Goal: Transaction & Acquisition: Purchase product/service

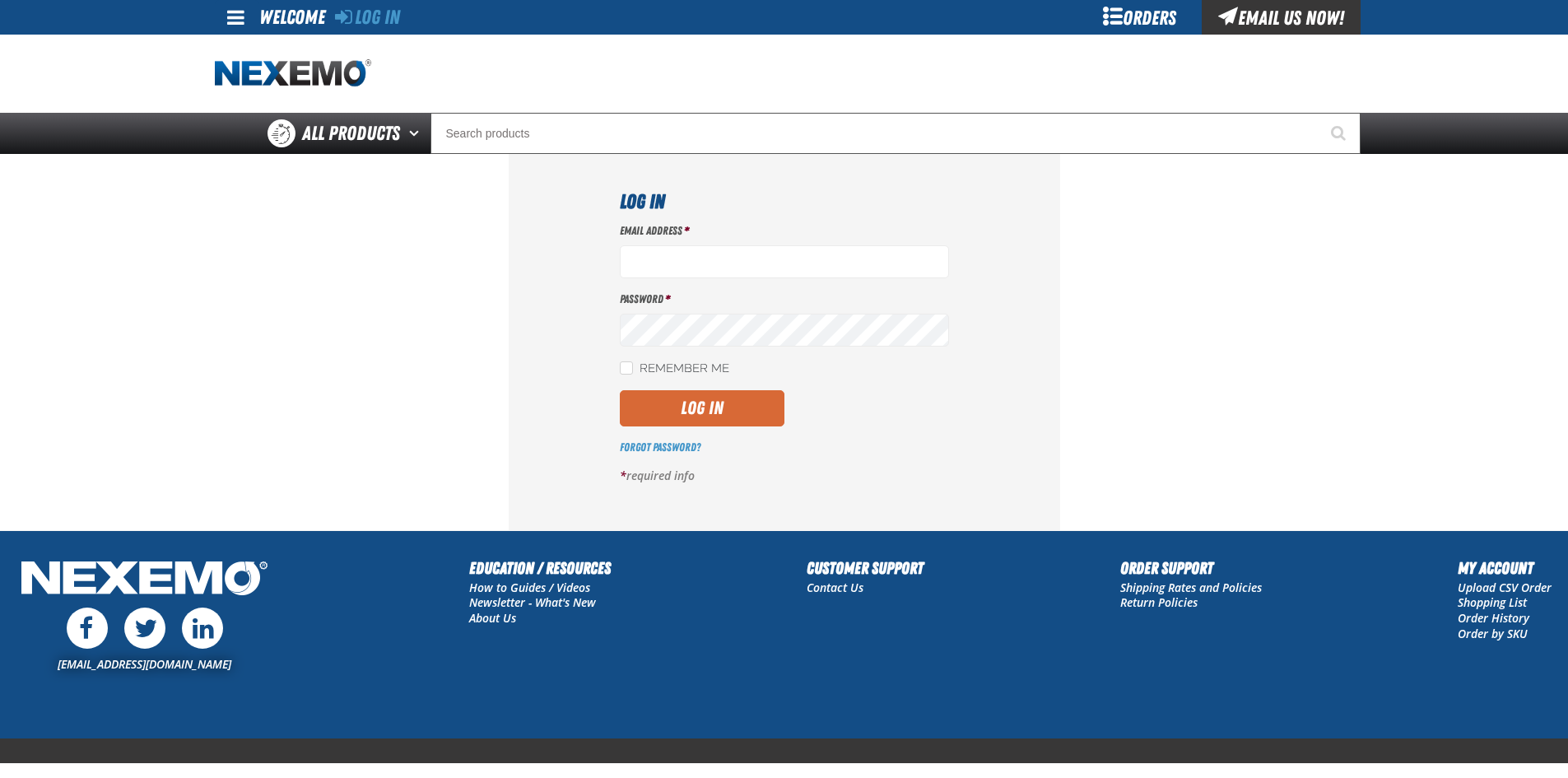
type input "ltucker03@vtaig.com"
click at [778, 392] on button "Log In" at bounding box center [702, 408] width 164 height 36
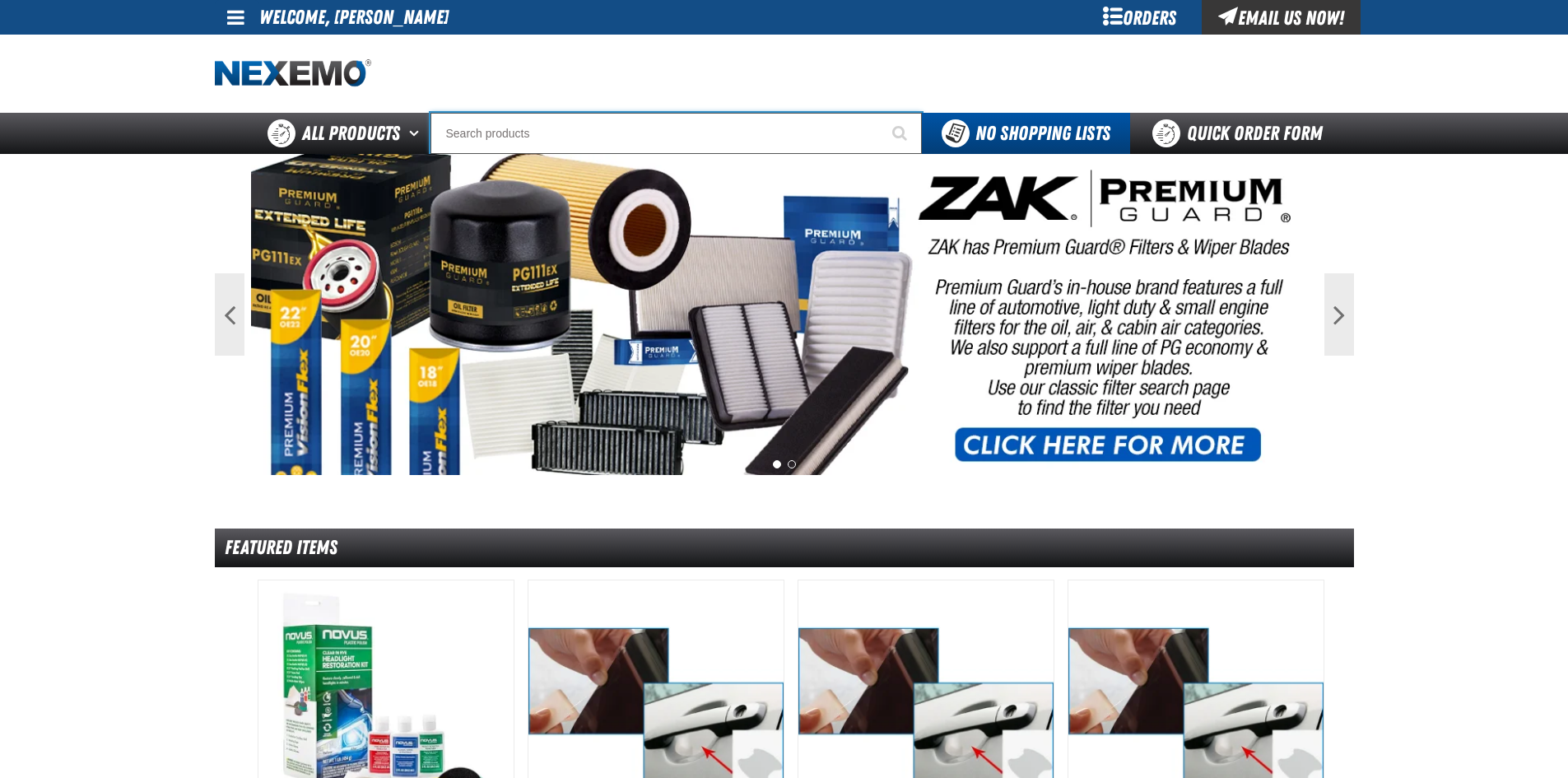
click at [690, 138] on input "Search" at bounding box center [676, 133] width 491 height 41
type input "P"
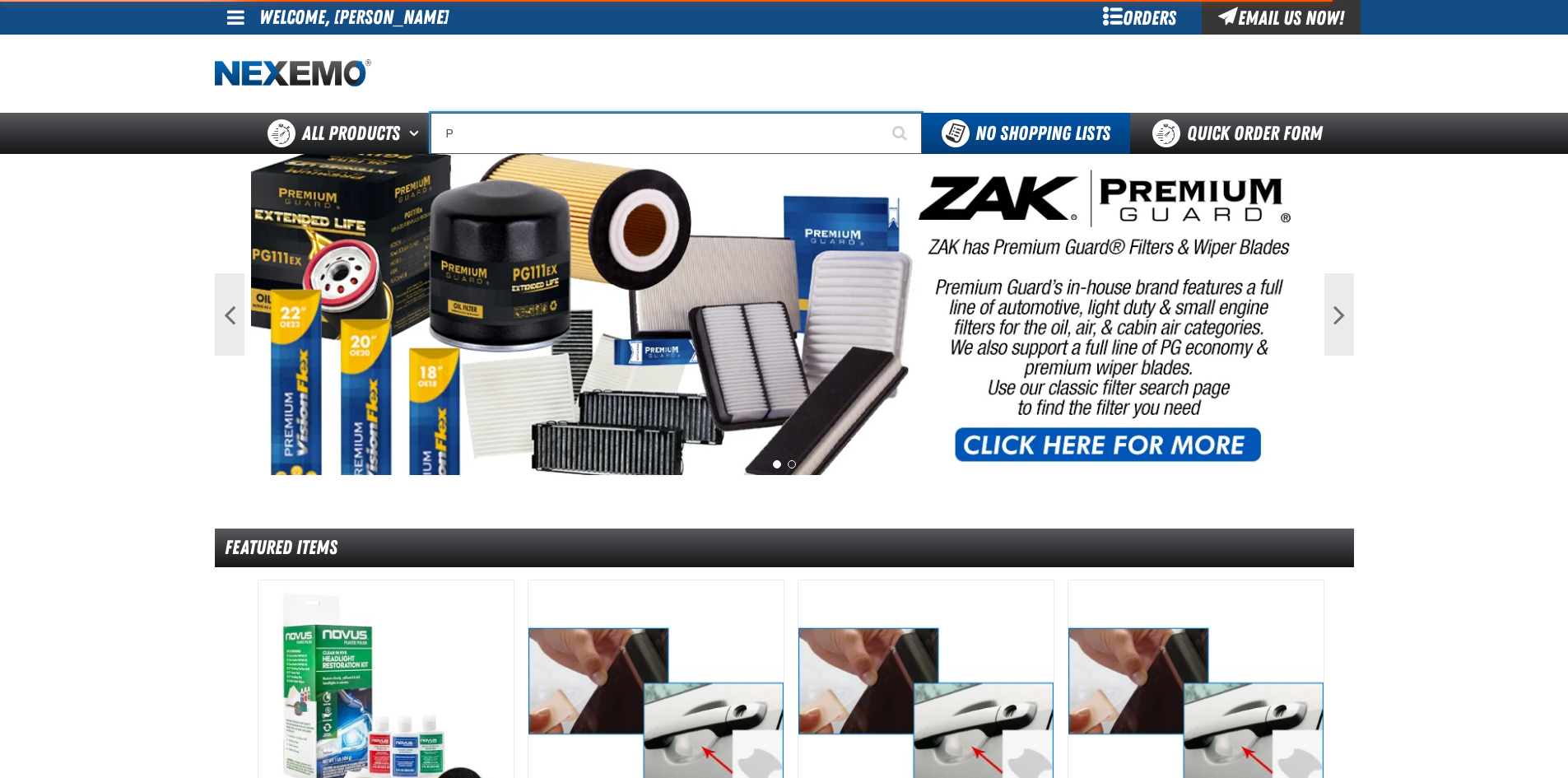
type input "PG"
type input "PG-Sub01"
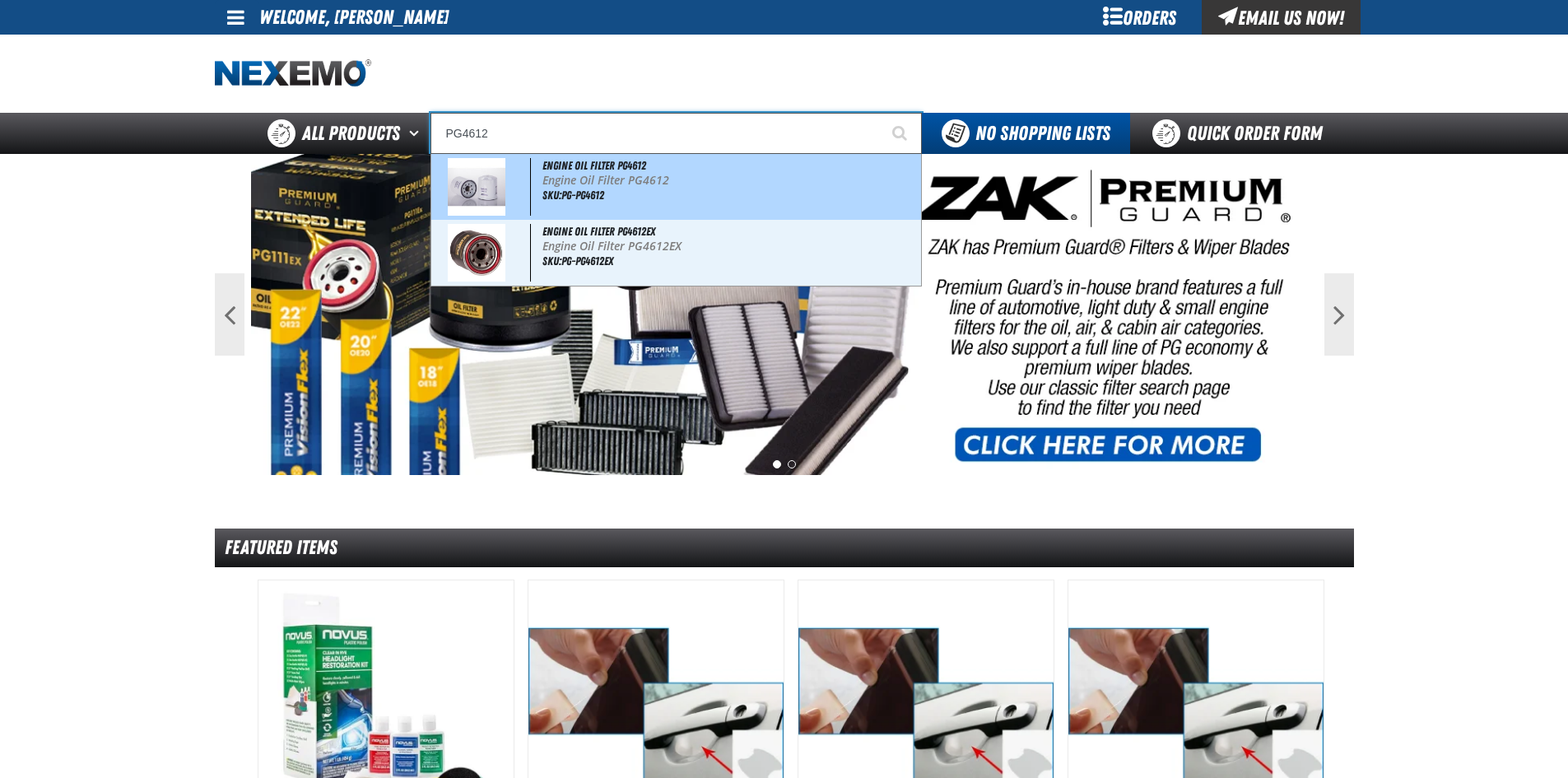
click at [691, 178] on p "Engine Oil Filter PG4612" at bounding box center [731, 181] width 376 height 14
type input "Engine Oil Filter PG4612"
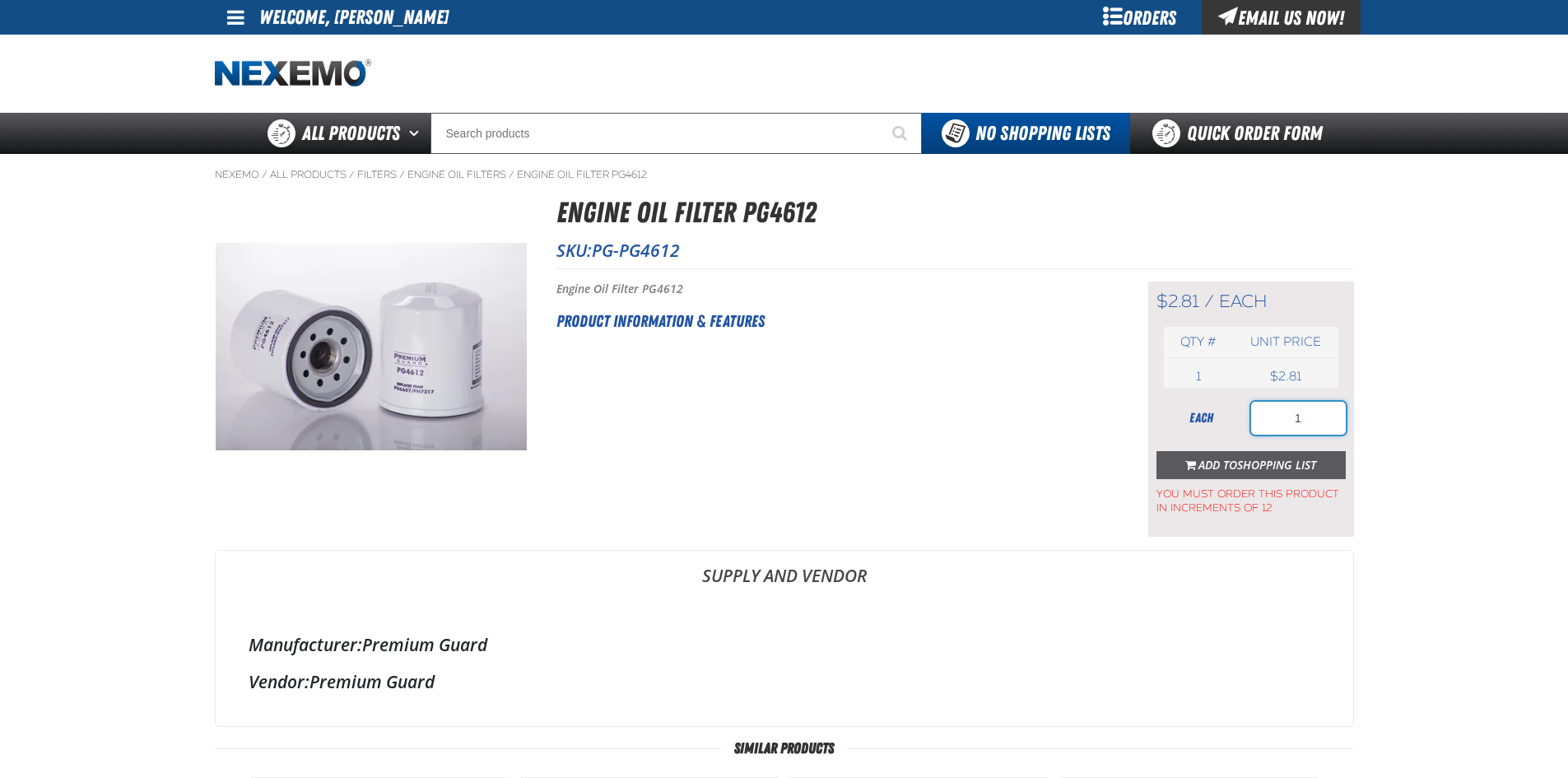
drag, startPoint x: 1315, startPoint y: 429, endPoint x: 1234, endPoint y: 453, distance: 84.5
click at [1234, 453] on form "each 1 Add to Shopping List You must order this product in increments of 12" at bounding box center [1252, 459] width 190 height 114
type input "24"
click at [1231, 463] on span "Add to Shopping List" at bounding box center [1258, 465] width 117 height 16
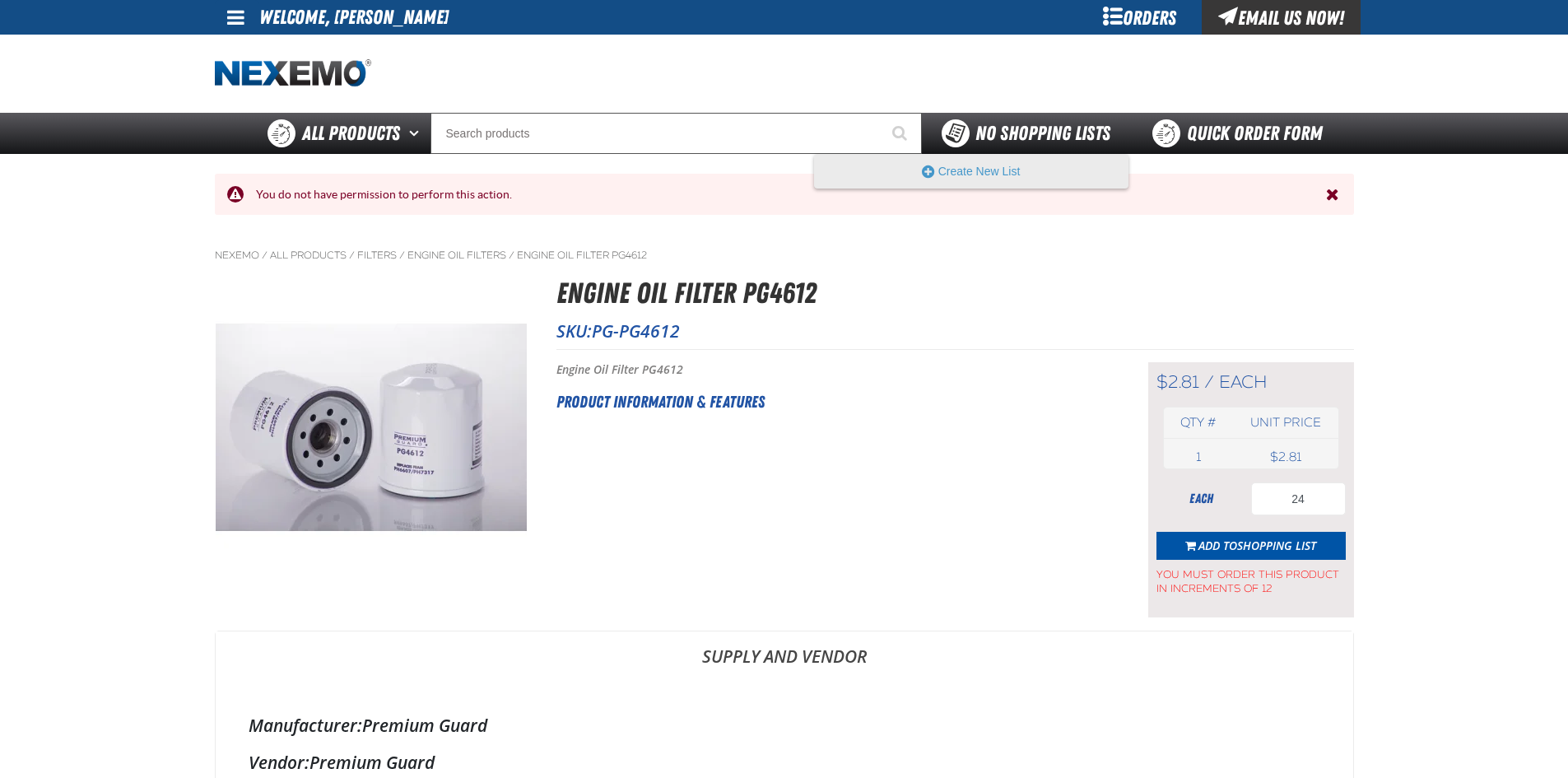
click at [1059, 145] on div "No Shopping Lists" at bounding box center [1026, 133] width 169 height 28
click at [1015, 169] on button "Create New List" at bounding box center [971, 171] width 313 height 33
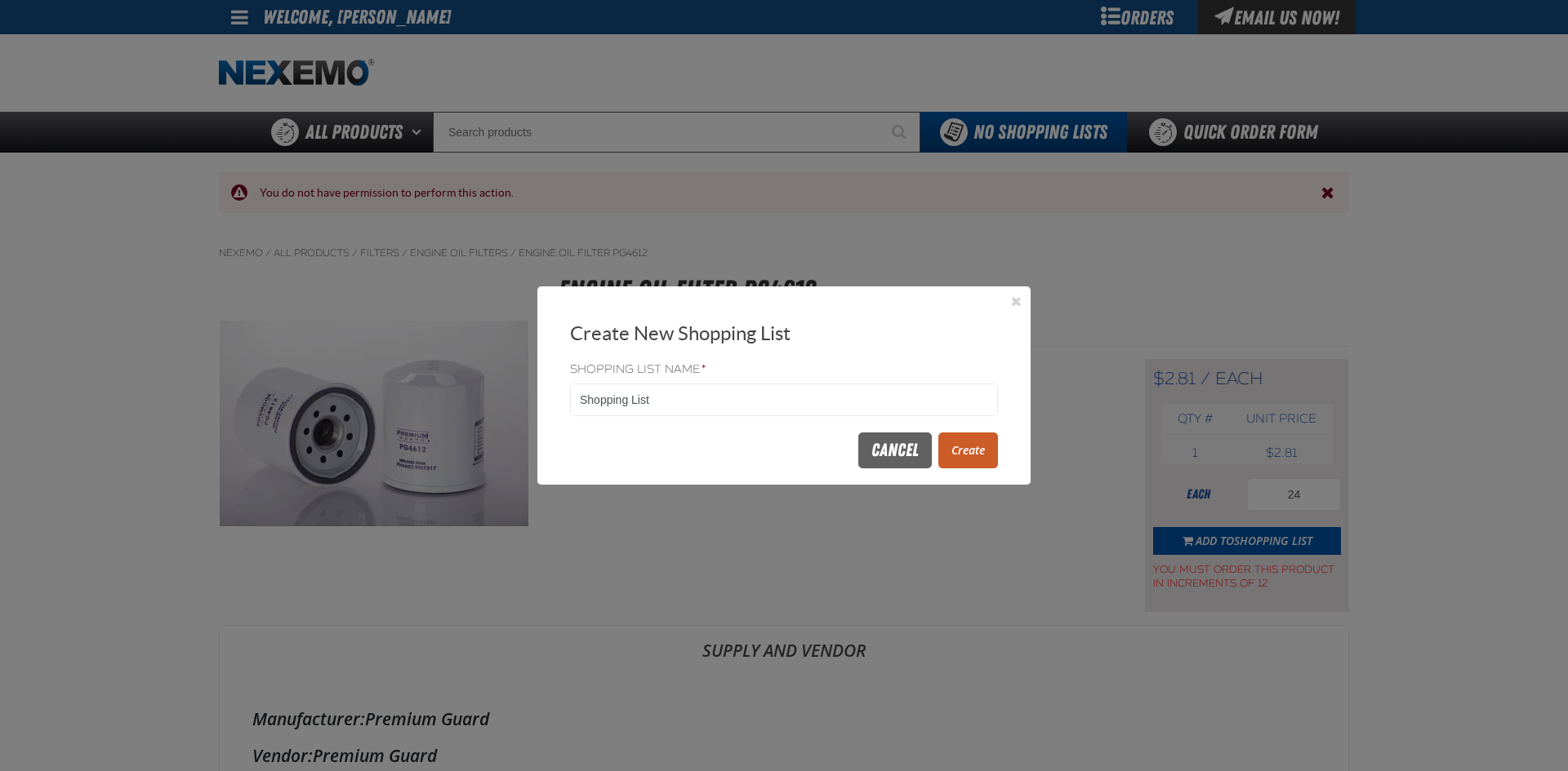
click at [963, 447] on button "Create" at bounding box center [967, 450] width 59 height 36
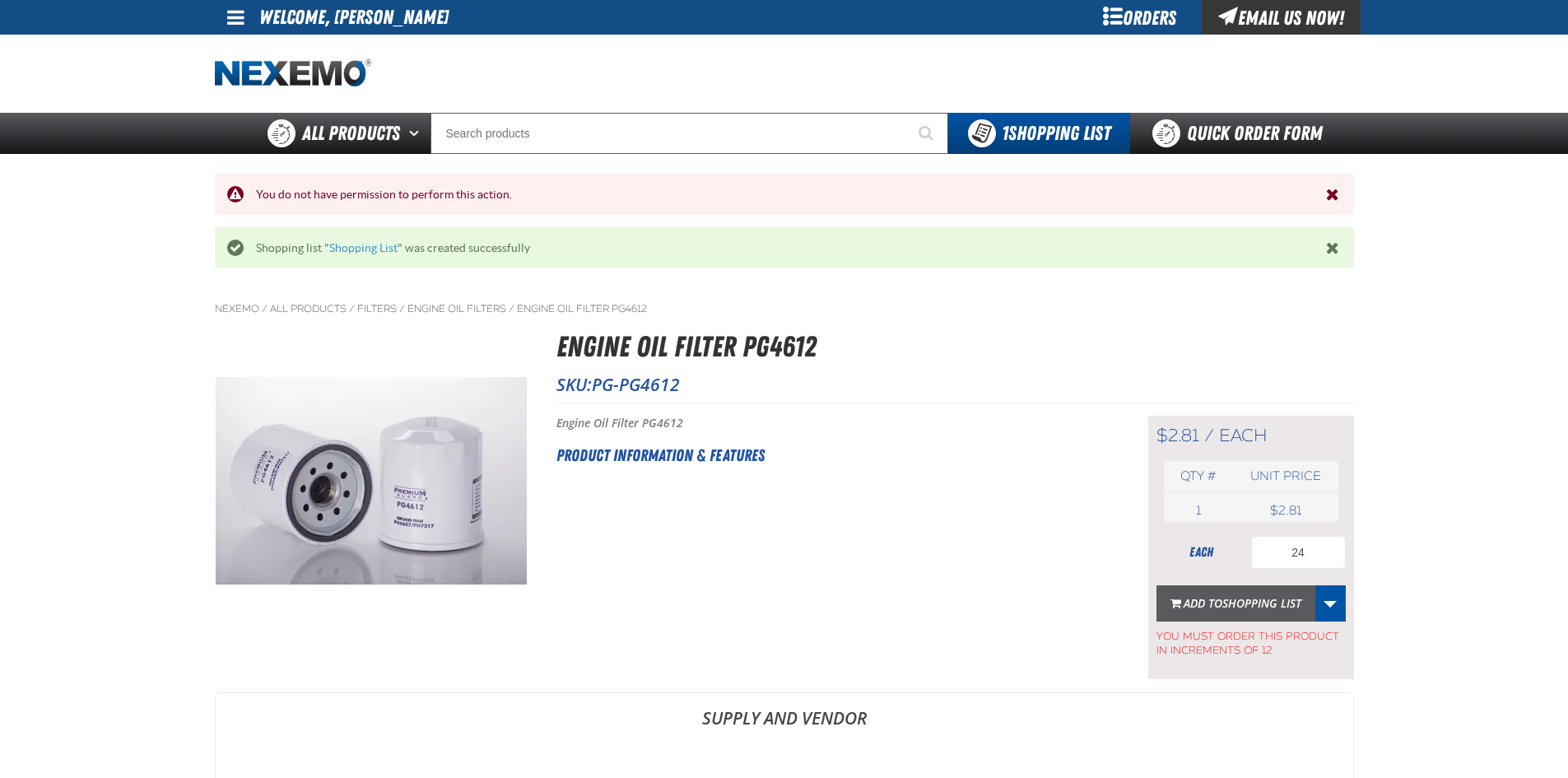
click at [1256, 608] on span "Shopping List" at bounding box center [1262, 604] width 79 height 16
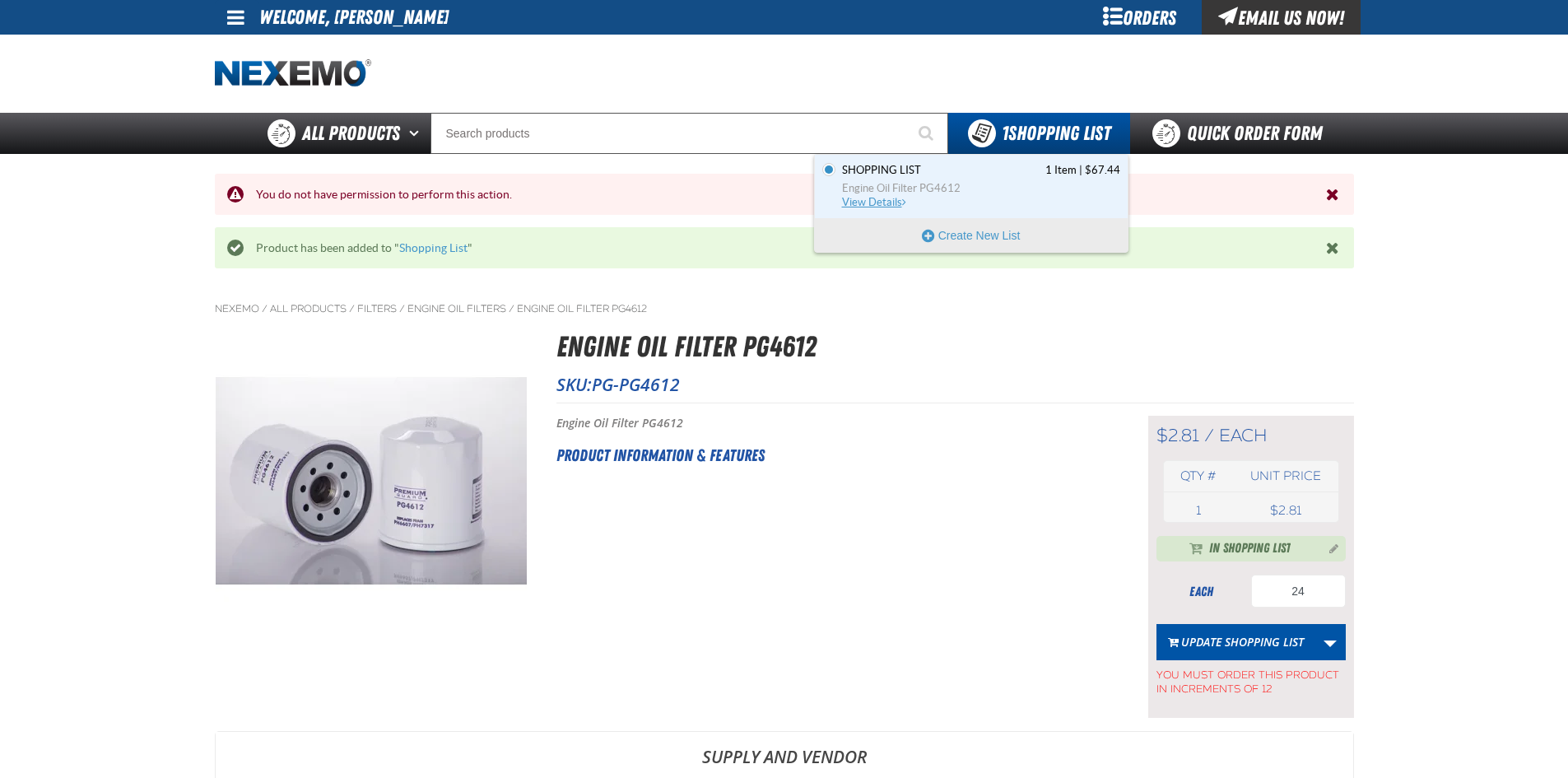
click at [971, 202] on link "Shopping List 1 Item | $67.44 Engine Oil Filter PG4612 View Details" at bounding box center [980, 187] width 282 height 47
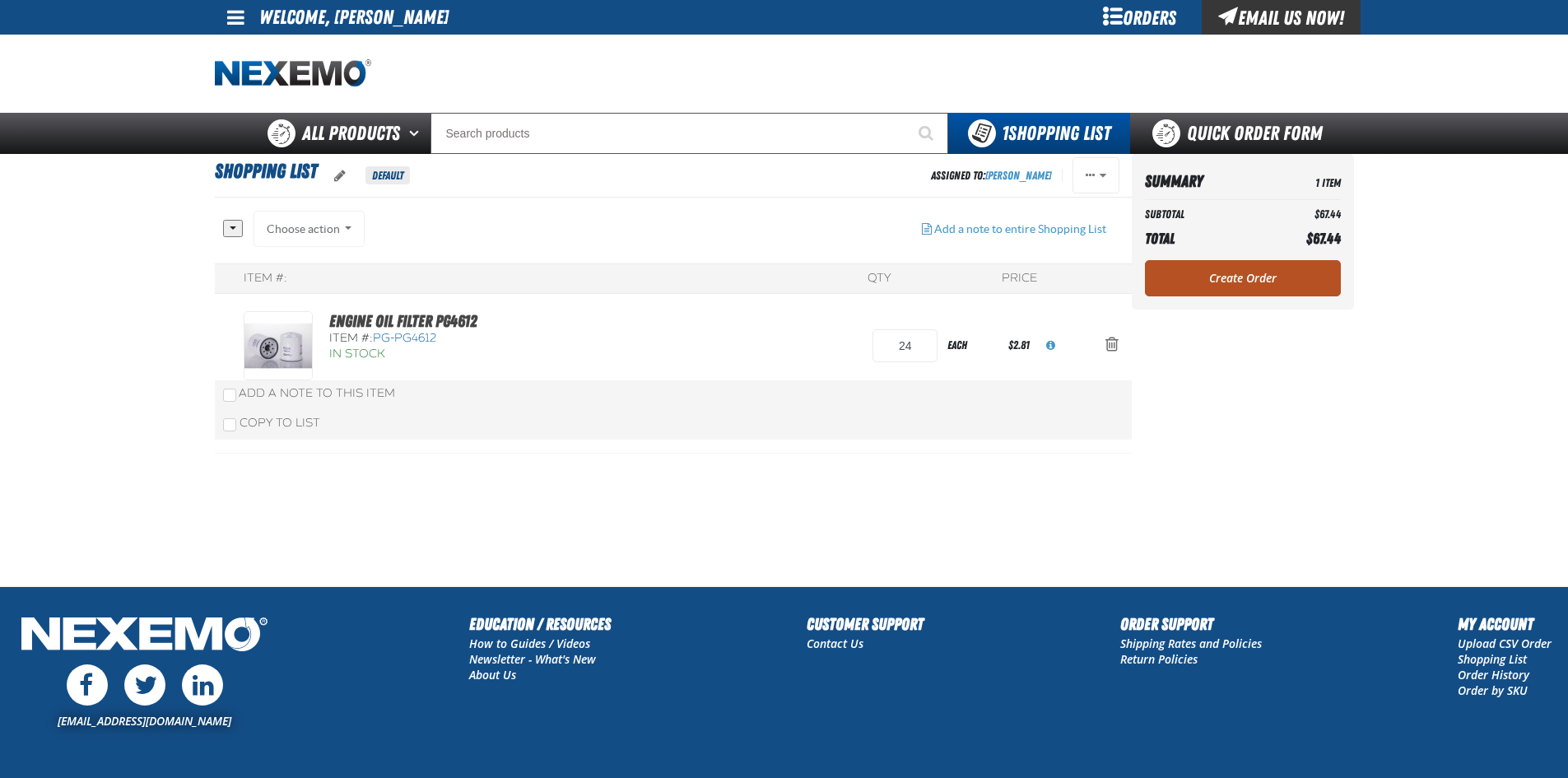
click at [1289, 284] on link "Create Order" at bounding box center [1243, 278] width 196 height 36
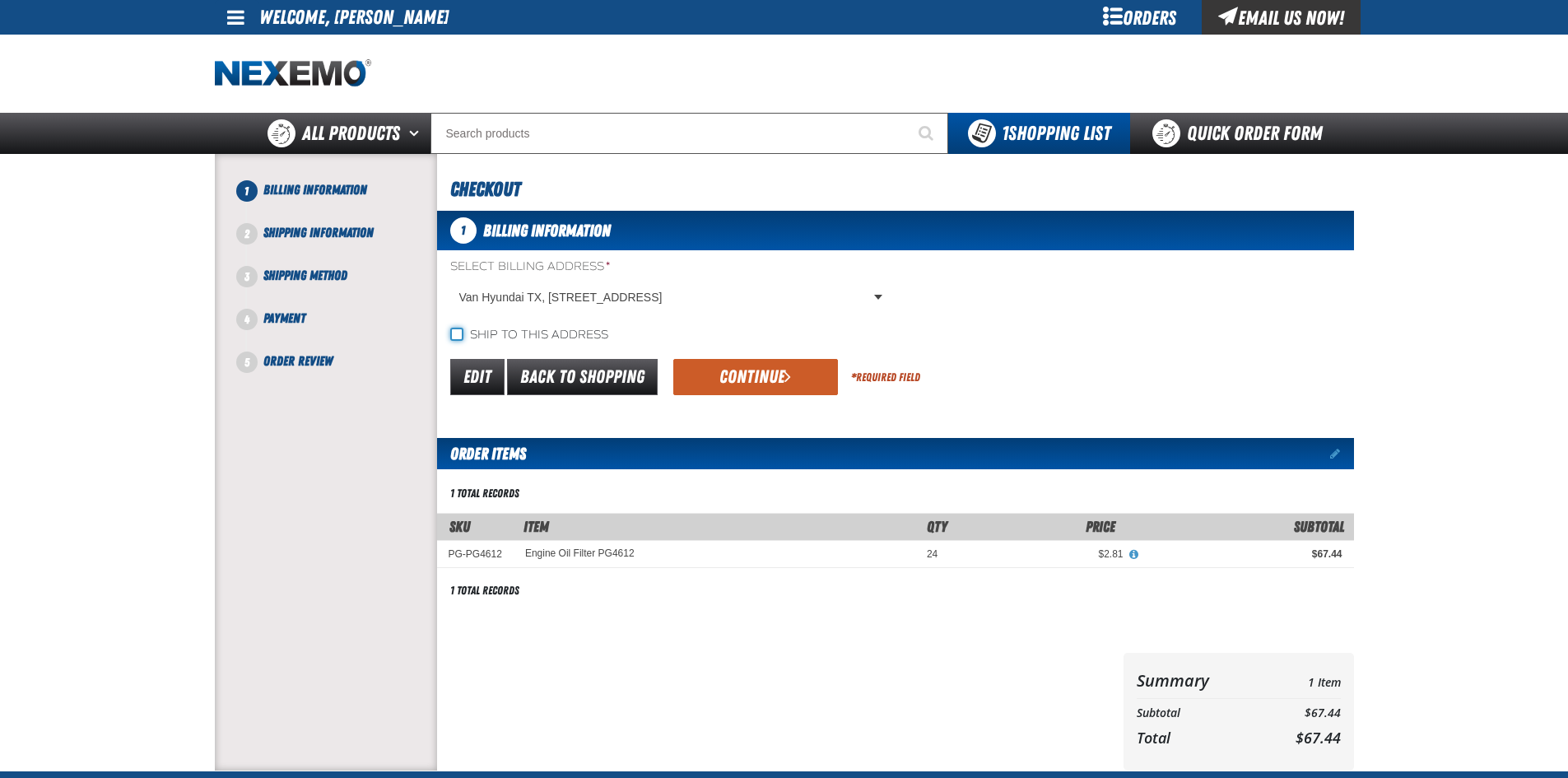
click at [458, 335] on input "Ship to this address" at bounding box center [456, 334] width 13 height 13
checkbox input "true"
click at [766, 377] on button "Continue" at bounding box center [756, 377] width 164 height 36
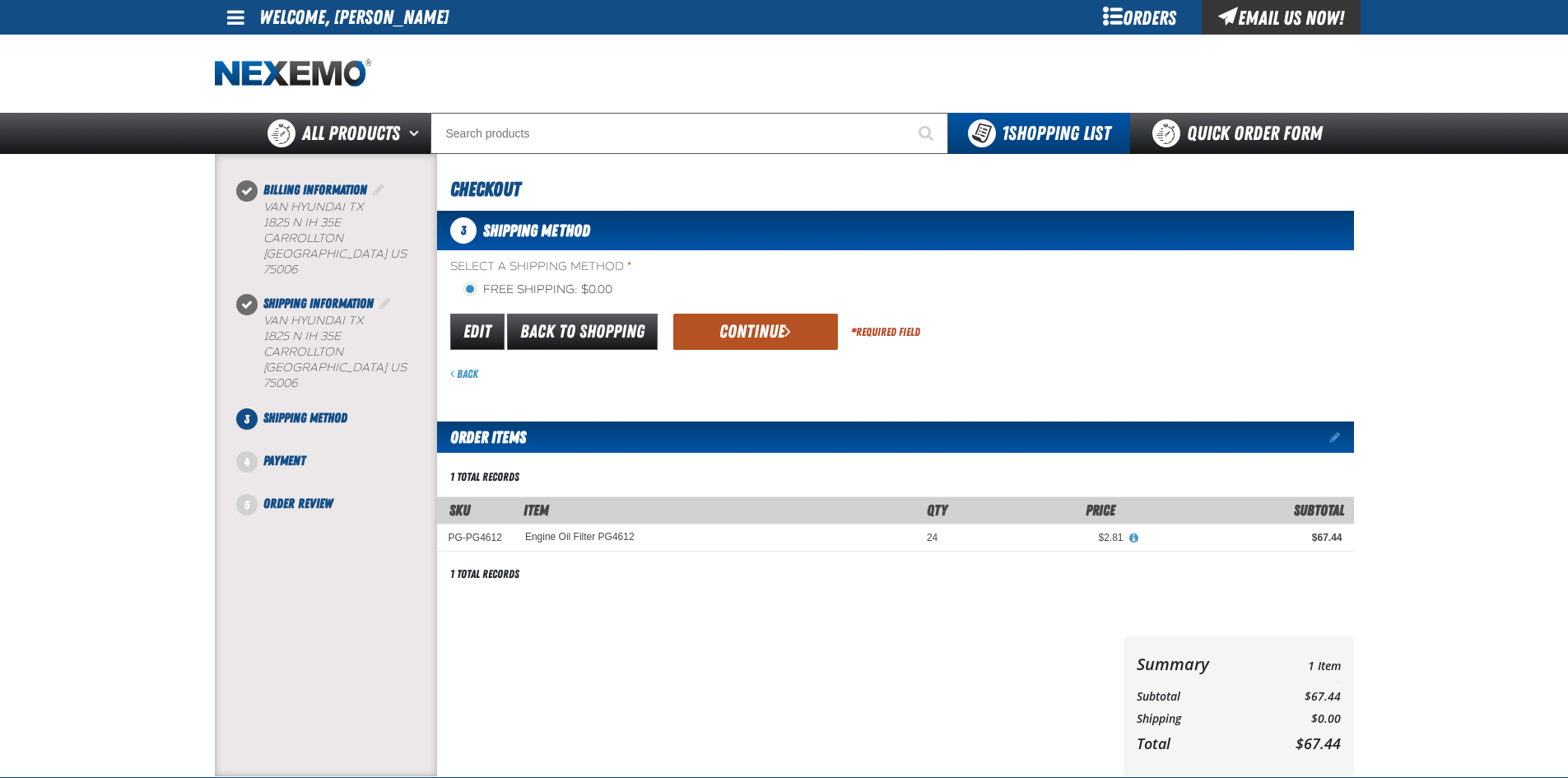
click at [762, 341] on button "Continue" at bounding box center [756, 332] width 164 height 36
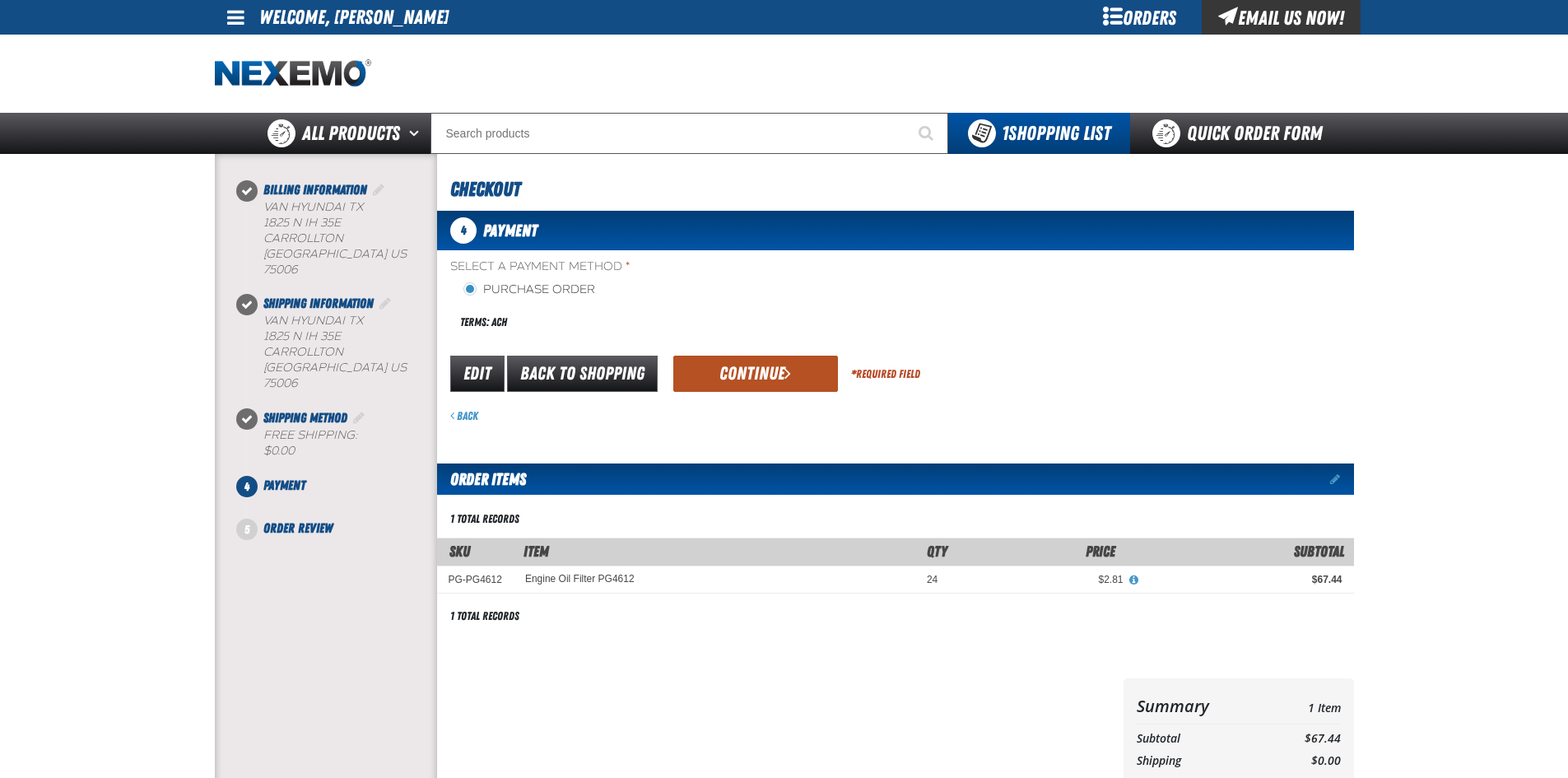
click at [737, 368] on button "Continue" at bounding box center [756, 374] width 164 height 36
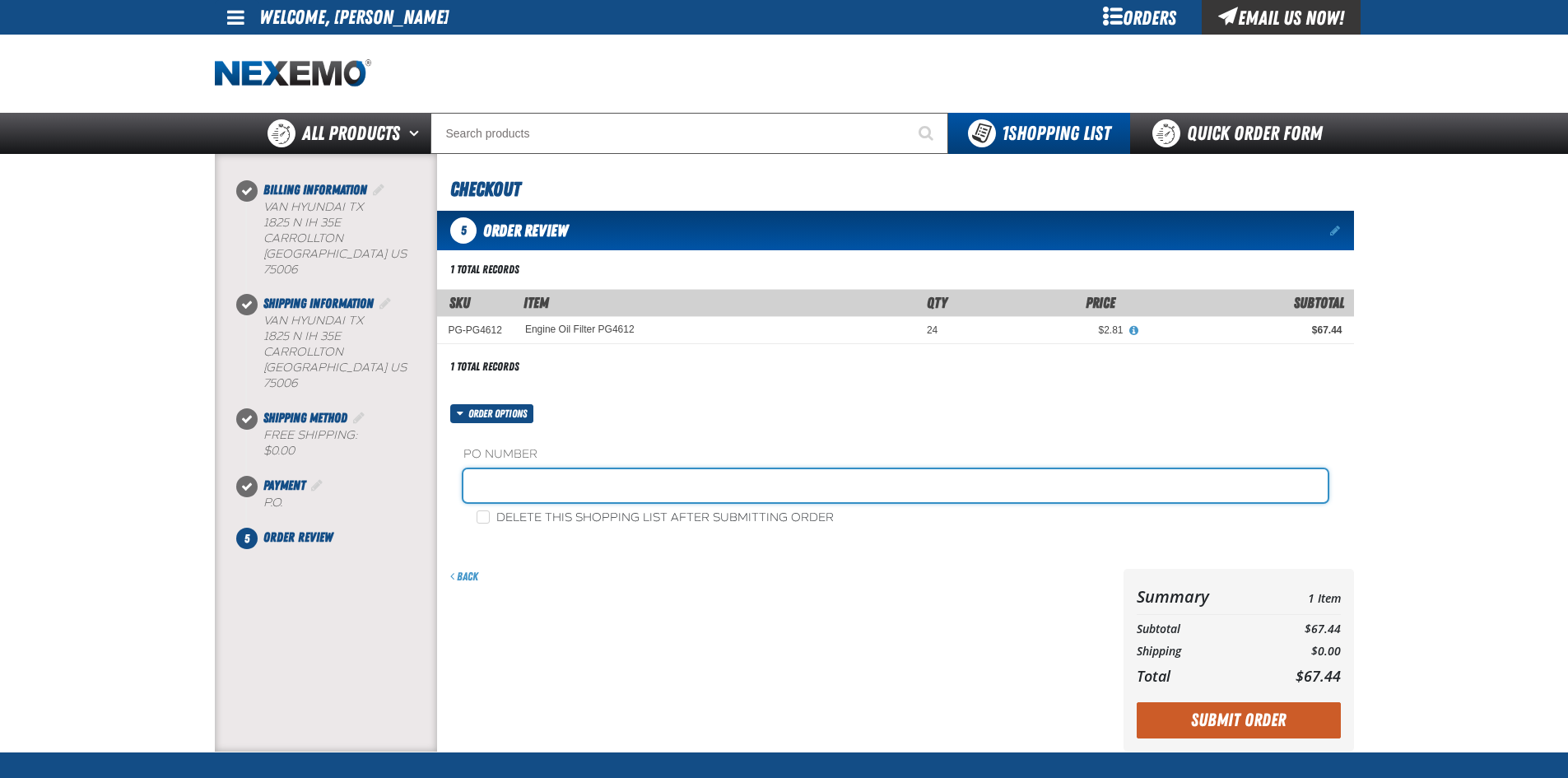
click at [671, 486] on input "text" at bounding box center [896, 486] width 865 height 33
type input "88210-1"
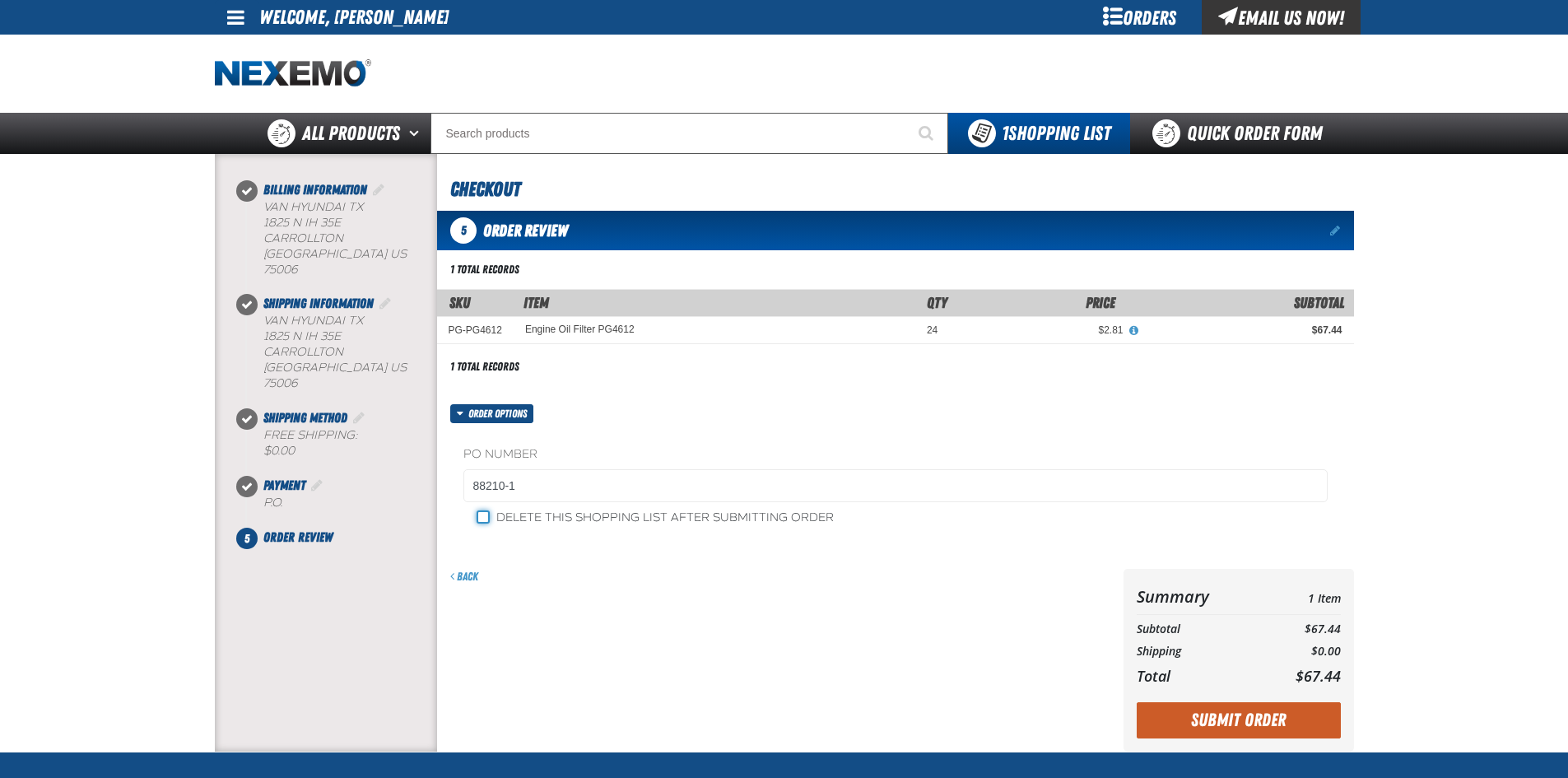
click at [478, 521] on input "Delete this shopping list after submitting order" at bounding box center [482, 517] width 13 height 13
checkbox input "true"
click at [740, 679] on div "Back" at bounding box center [777, 661] width 680 height 183
click at [1225, 716] on button "Submit Order" at bounding box center [1238, 720] width 204 height 36
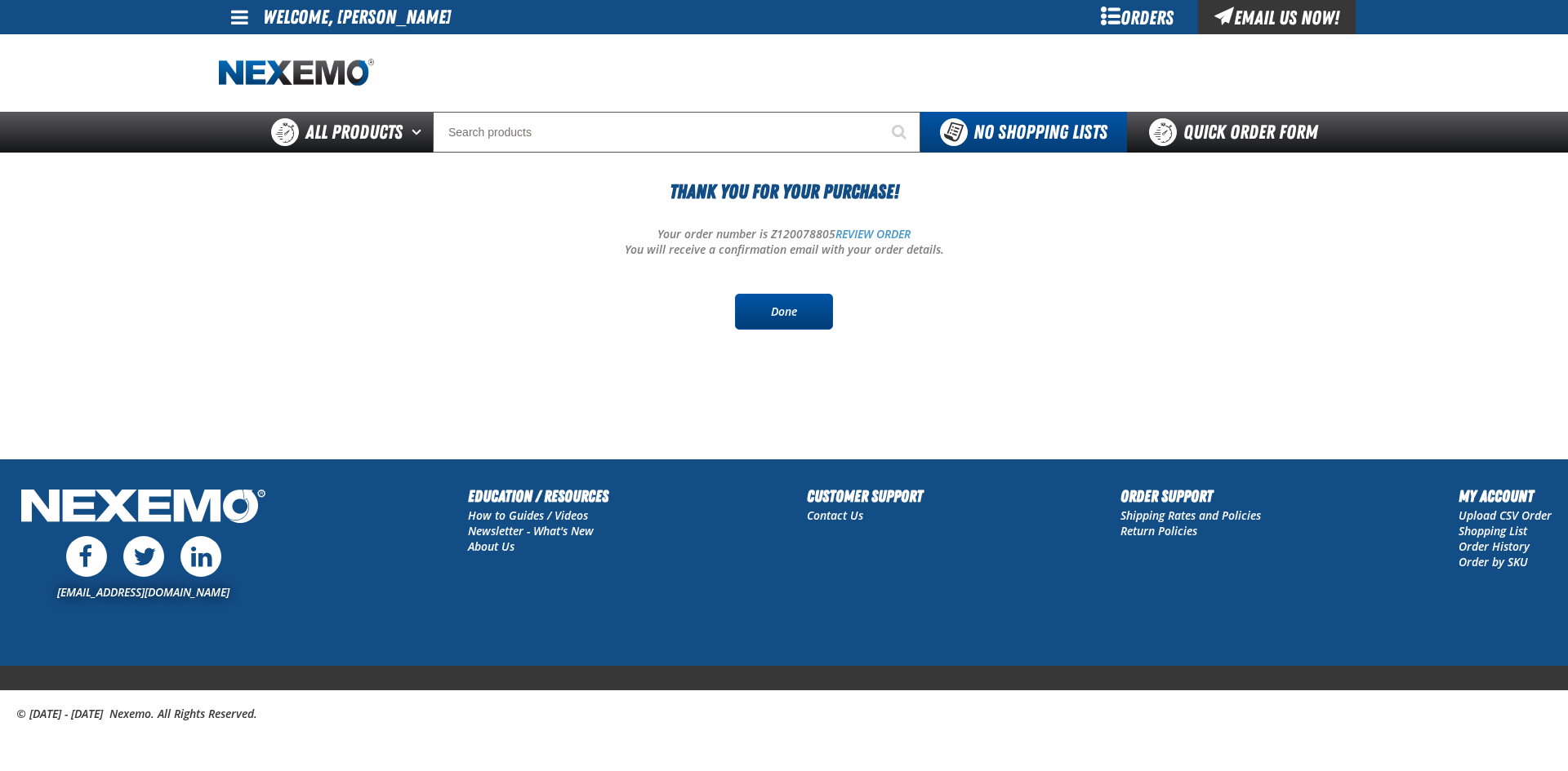
click at [758, 311] on link "Done" at bounding box center [784, 311] width 98 height 36
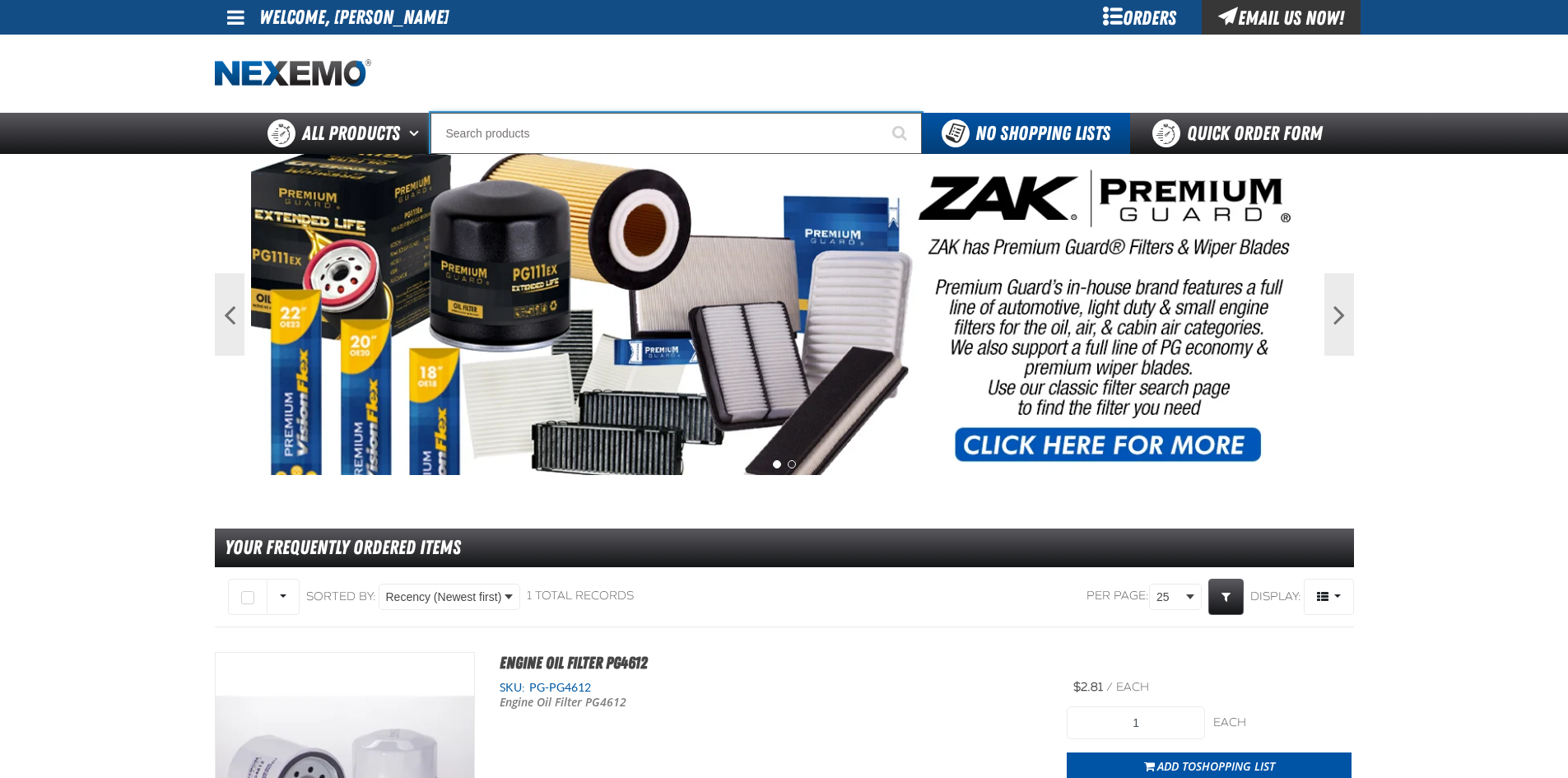
click at [497, 133] on input "Search" at bounding box center [676, 133] width 491 height 41
type input "P"
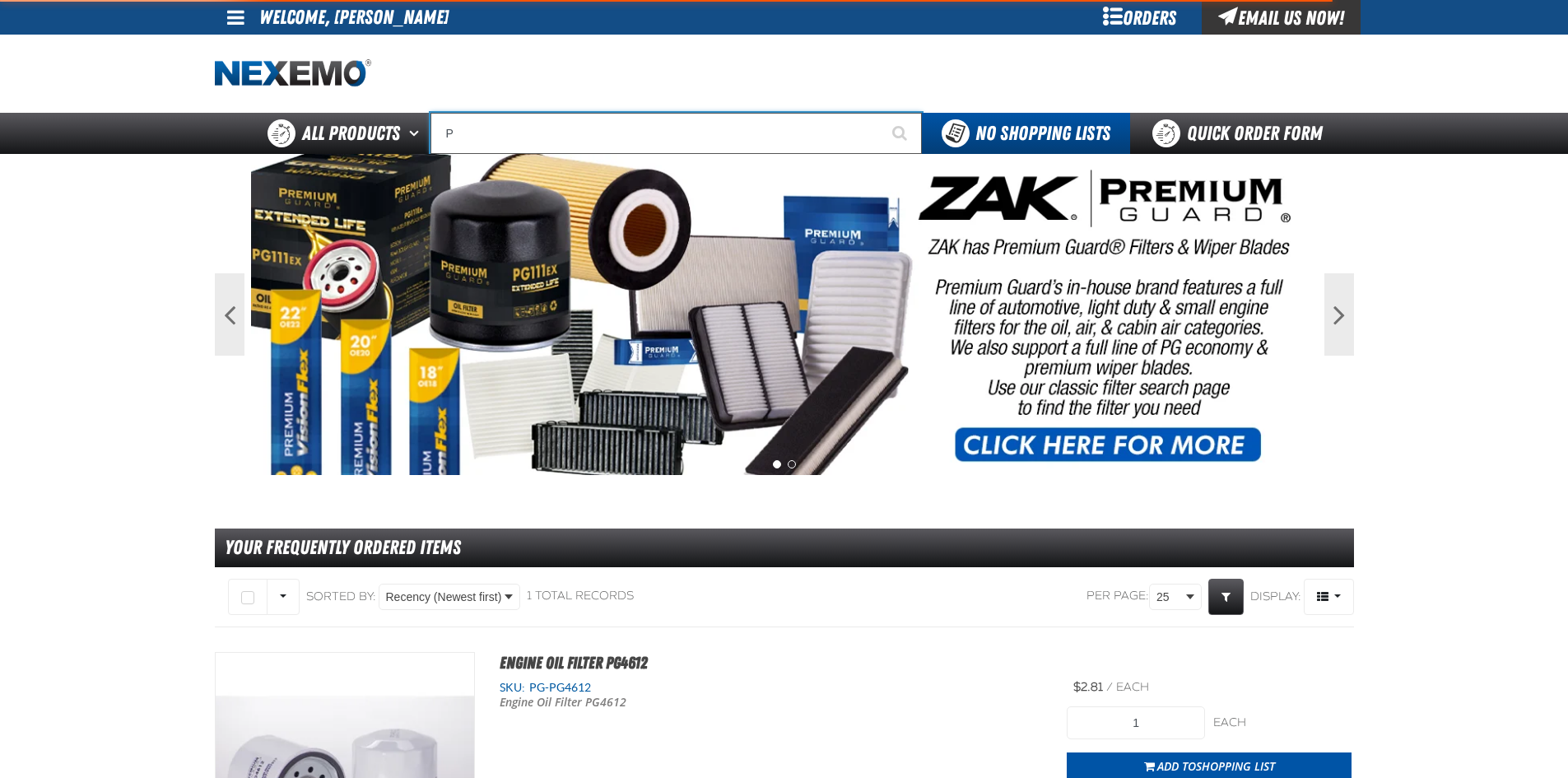
type input "PG"
type input "PG-Sub01"
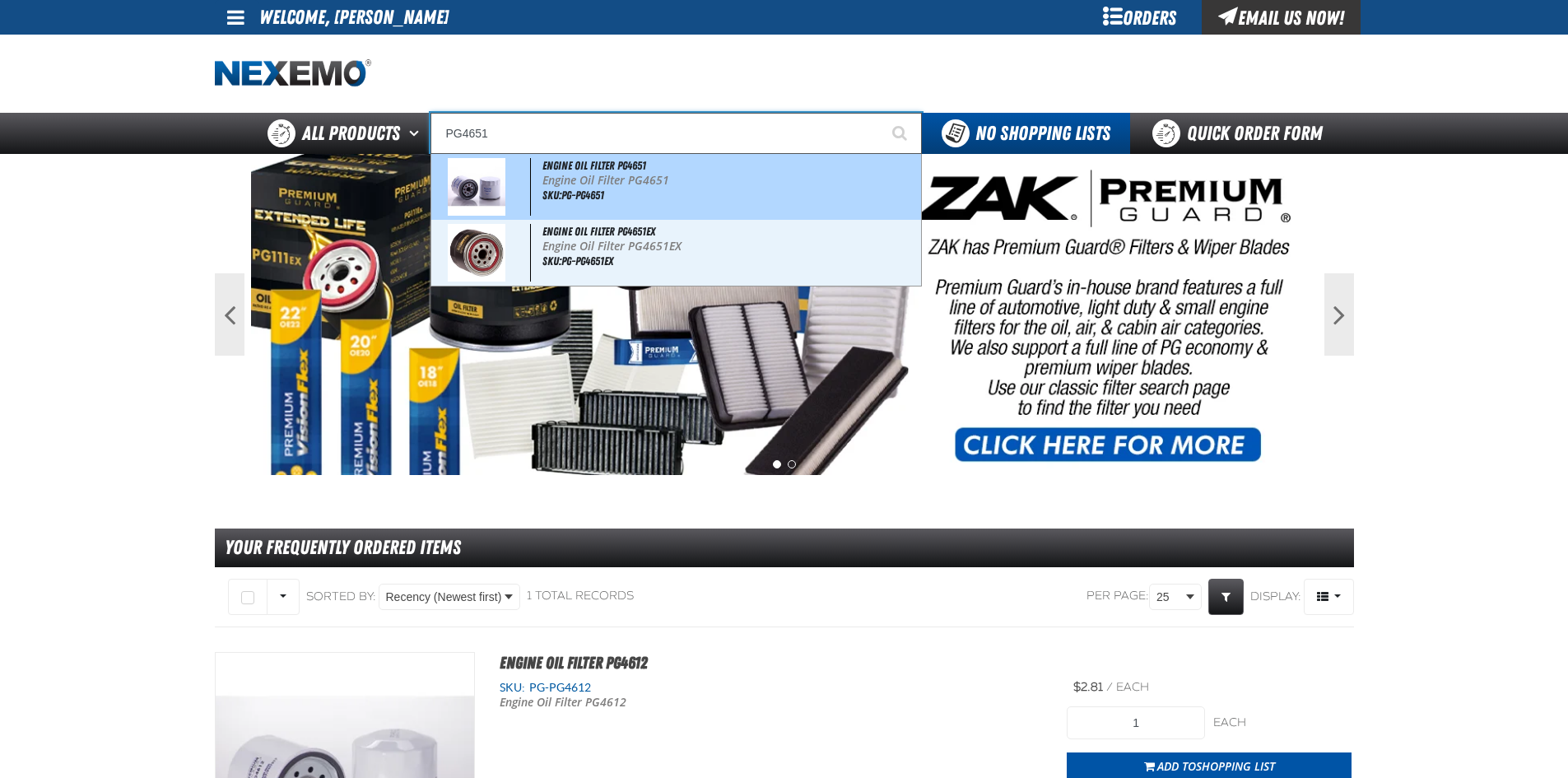
click at [559, 169] on span "Engine Oil Filter PG4651" at bounding box center [595, 164] width 104 height 13
type input "Engine Oil Filter PG4651"
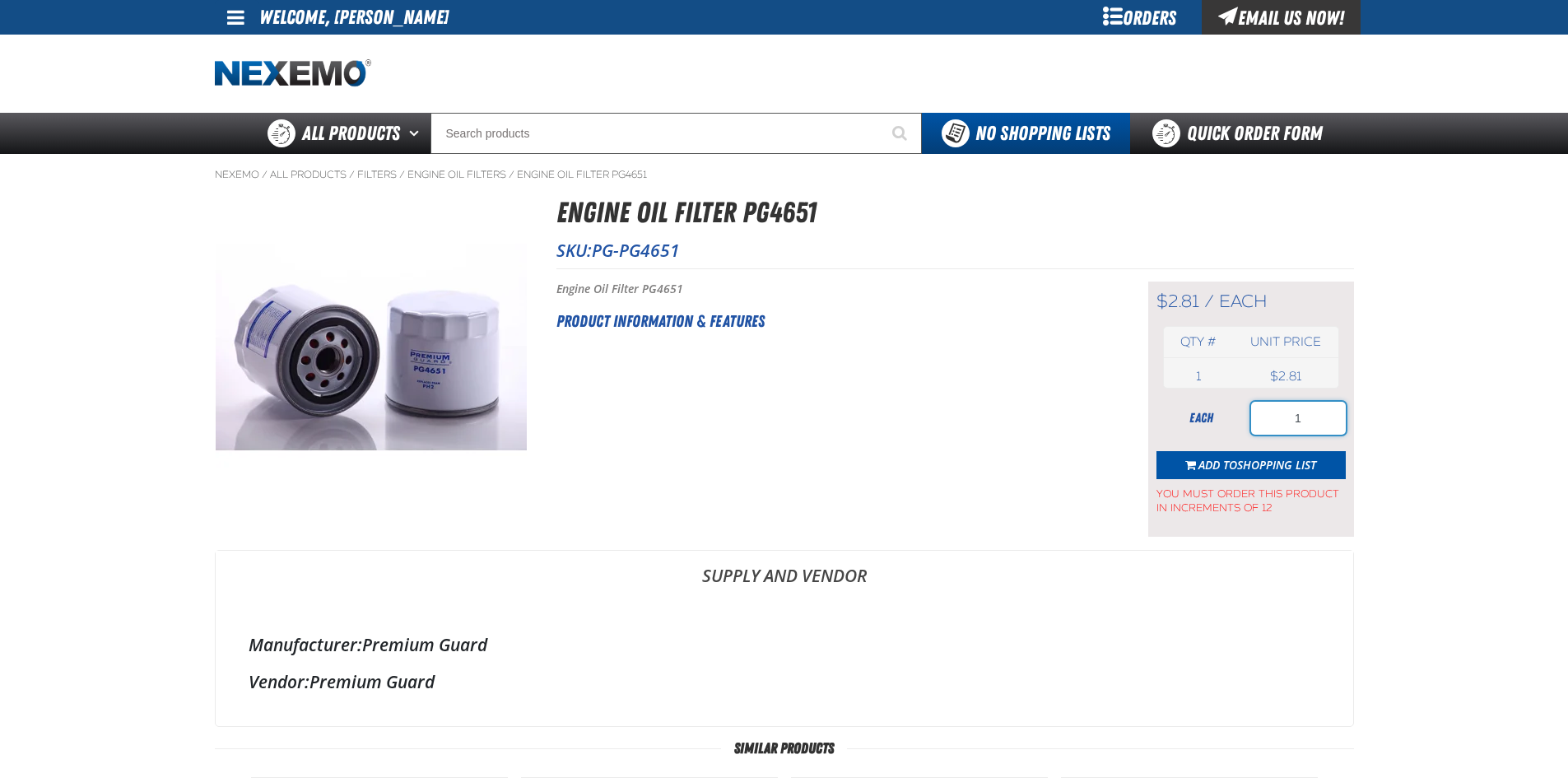
drag, startPoint x: 1298, startPoint y: 424, endPoint x: 1286, endPoint y: 428, distance: 12.6
click at [1286, 428] on input "1" at bounding box center [1298, 419] width 95 height 33
type input "12"
click at [1258, 468] on span "Shopping List" at bounding box center [1277, 465] width 79 height 16
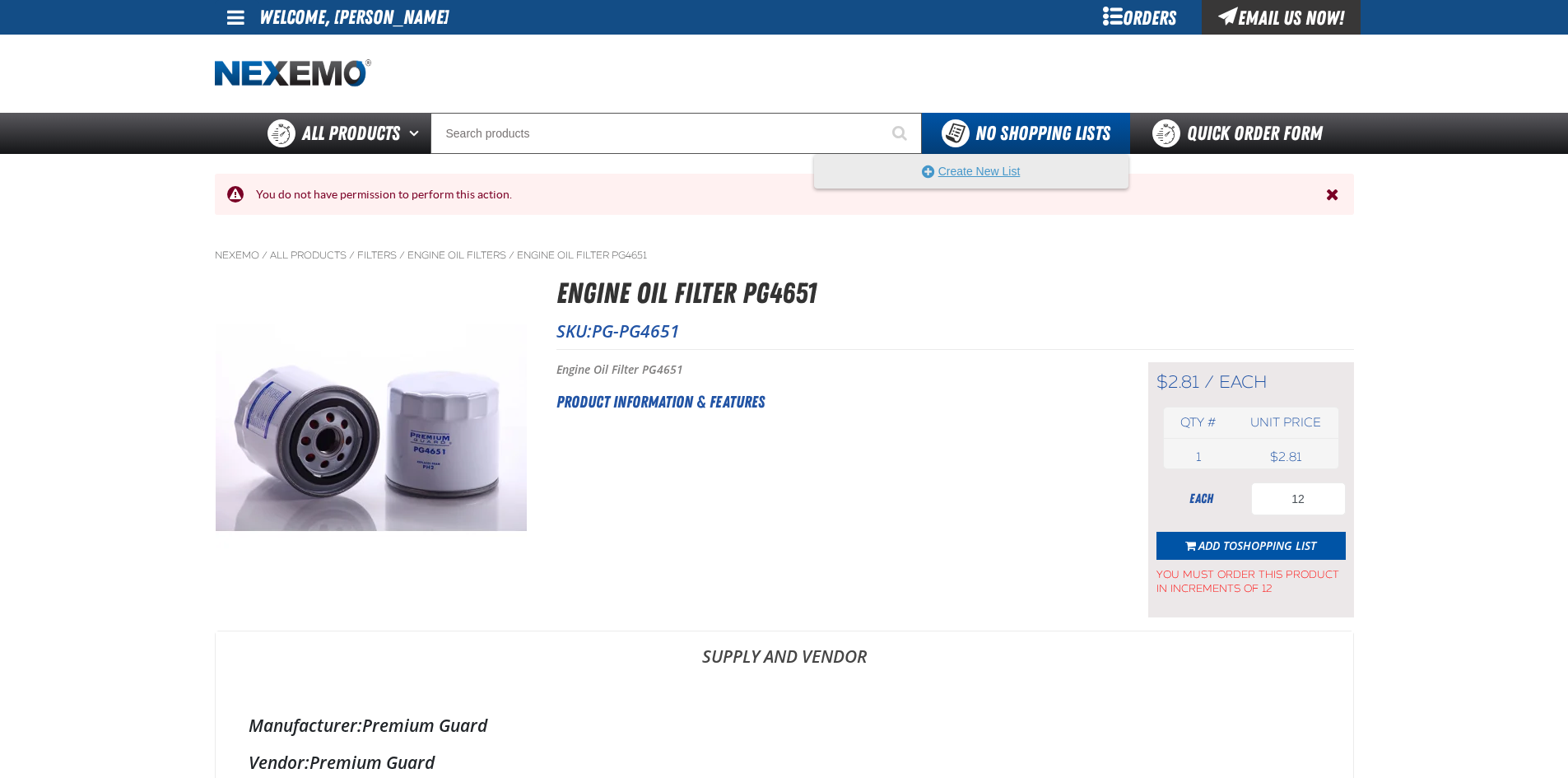
click at [986, 166] on button "Create New List" at bounding box center [971, 171] width 313 height 33
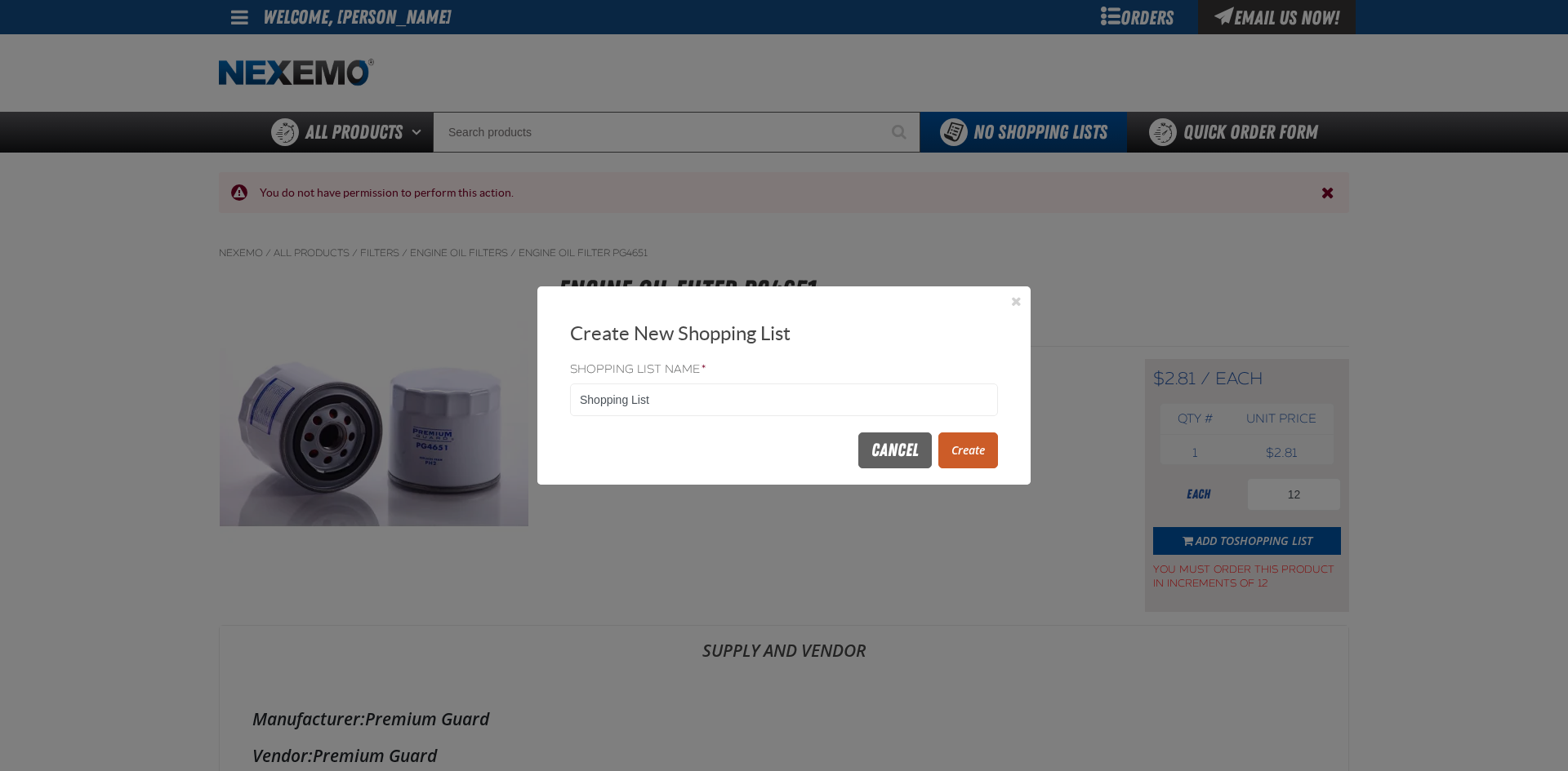
click at [971, 455] on button "Create" at bounding box center [967, 450] width 59 height 36
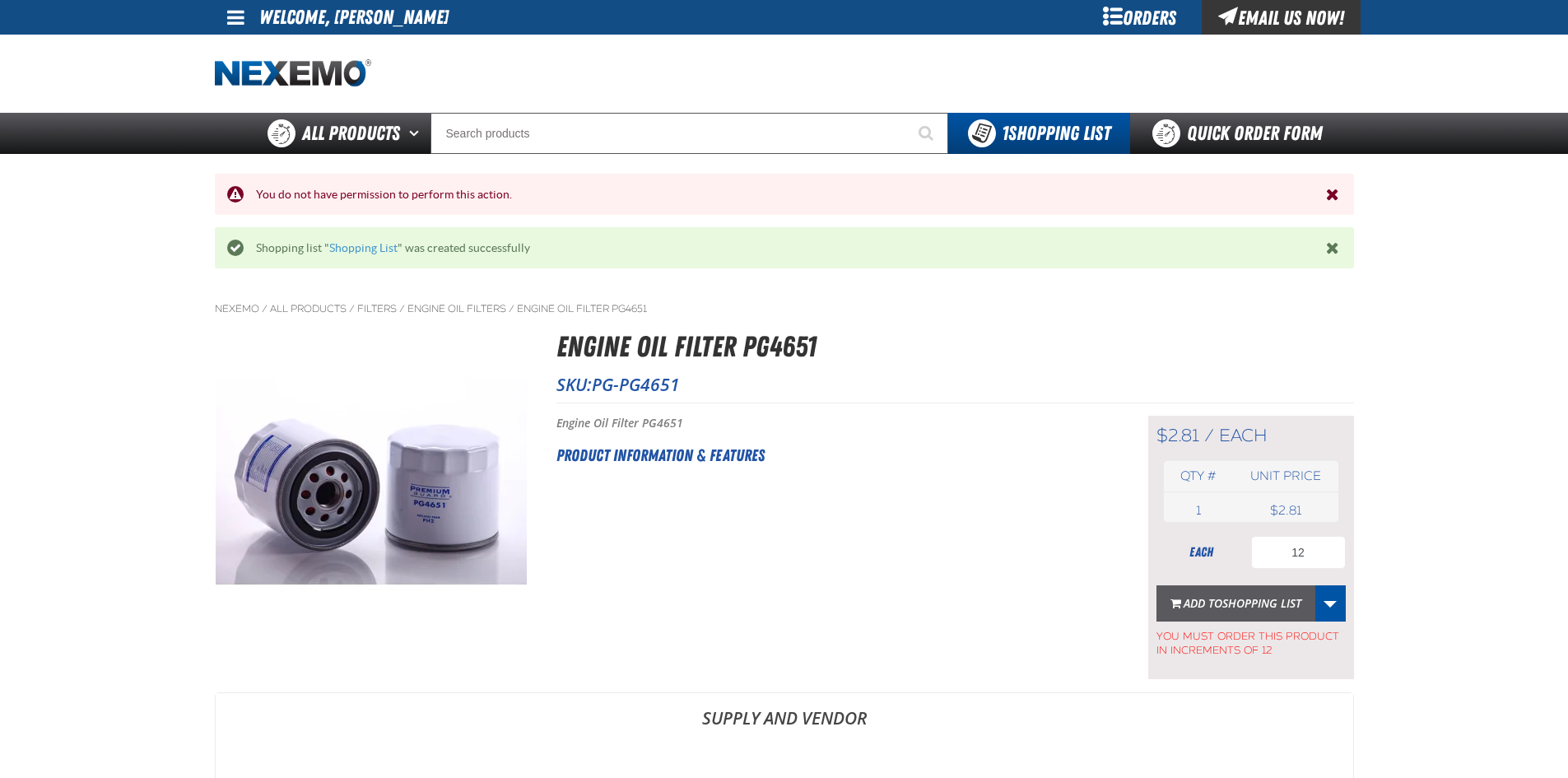
click at [1252, 596] on span "Shopping List" at bounding box center [1262, 604] width 79 height 16
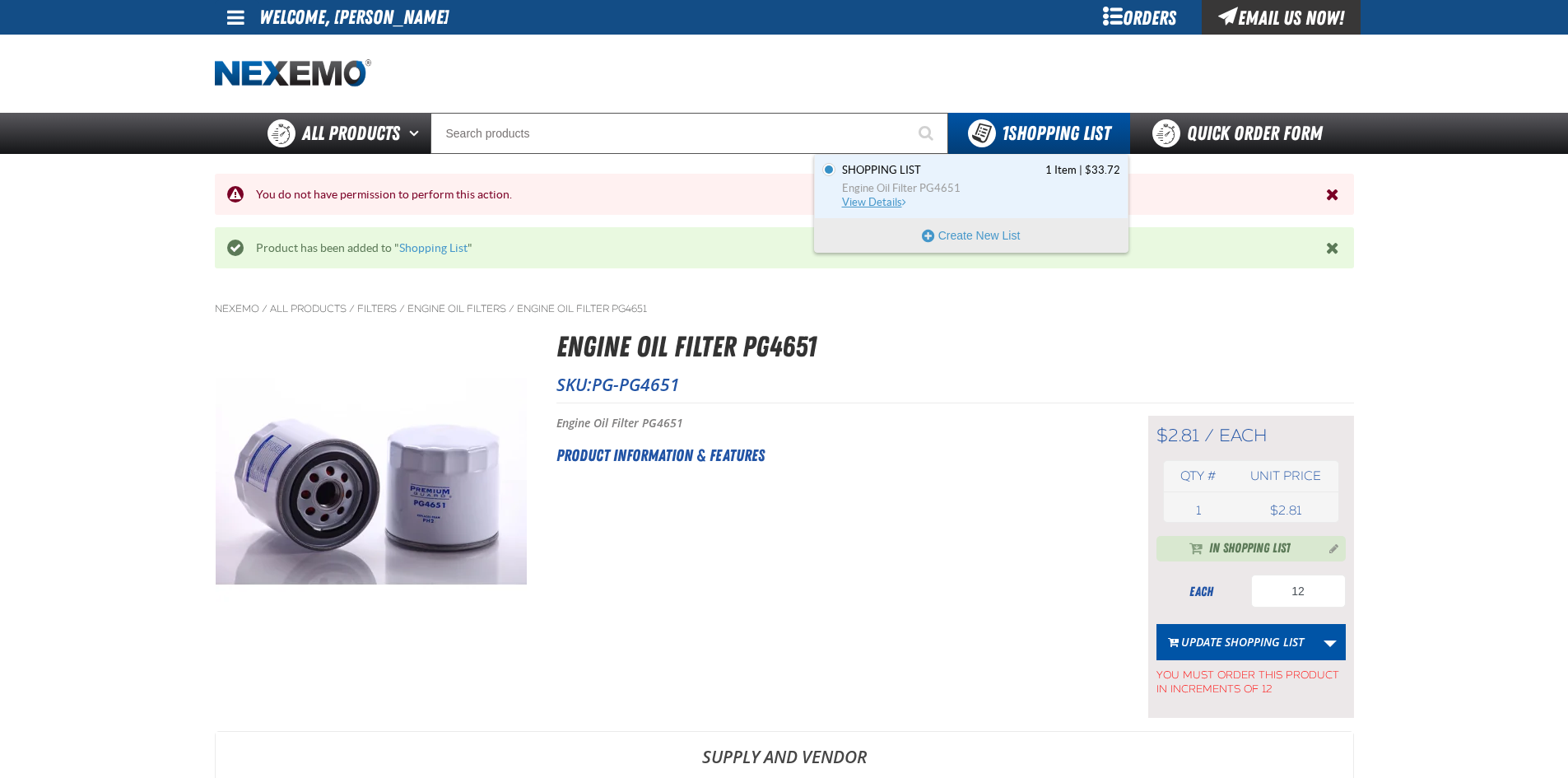
click at [1011, 178] on link "Shopping List 1 Item | $33.72 Engine Oil Filter PG4651 View Details" at bounding box center [980, 187] width 282 height 47
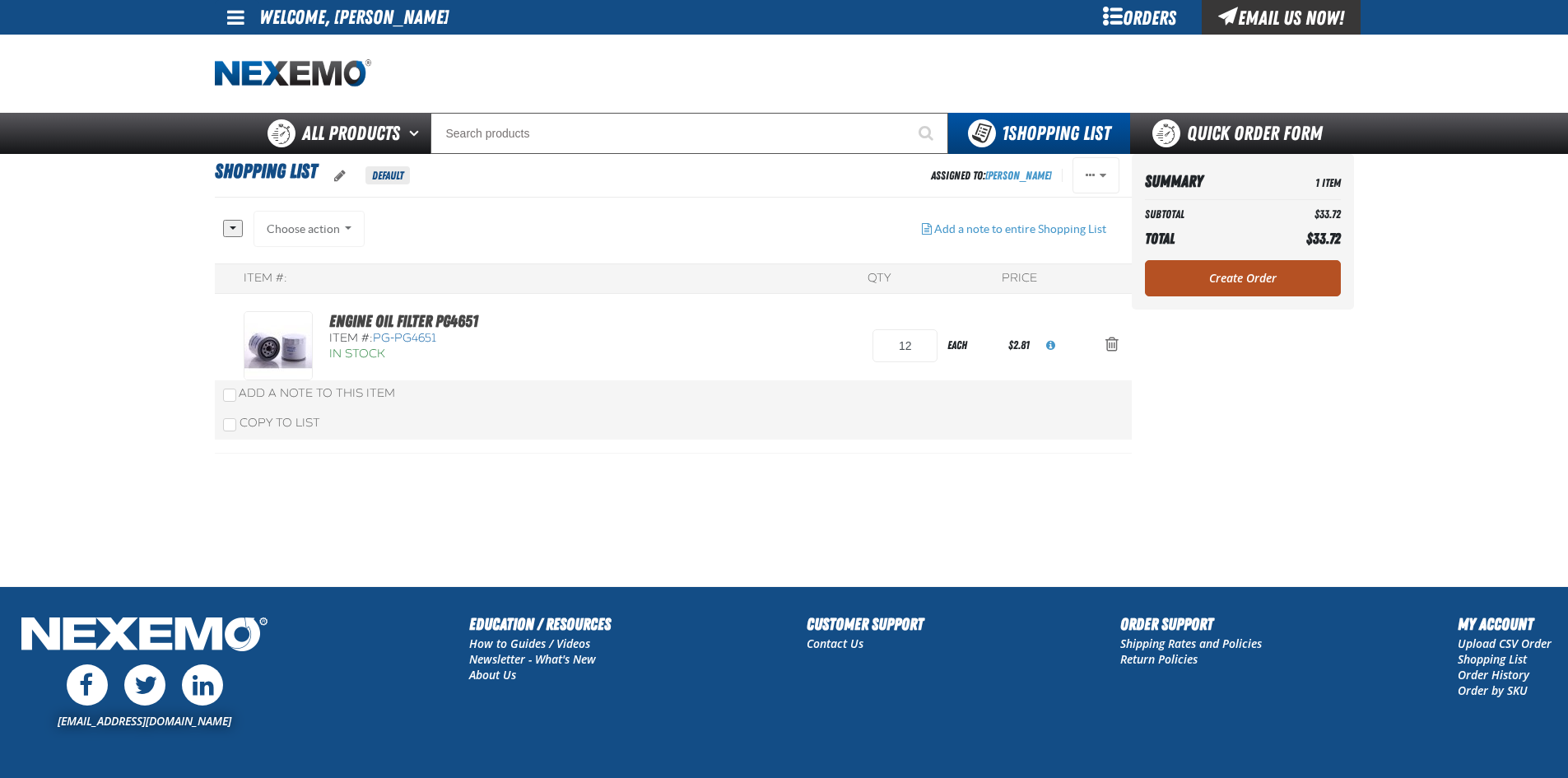
click at [1260, 273] on link "Create Order" at bounding box center [1243, 278] width 196 height 36
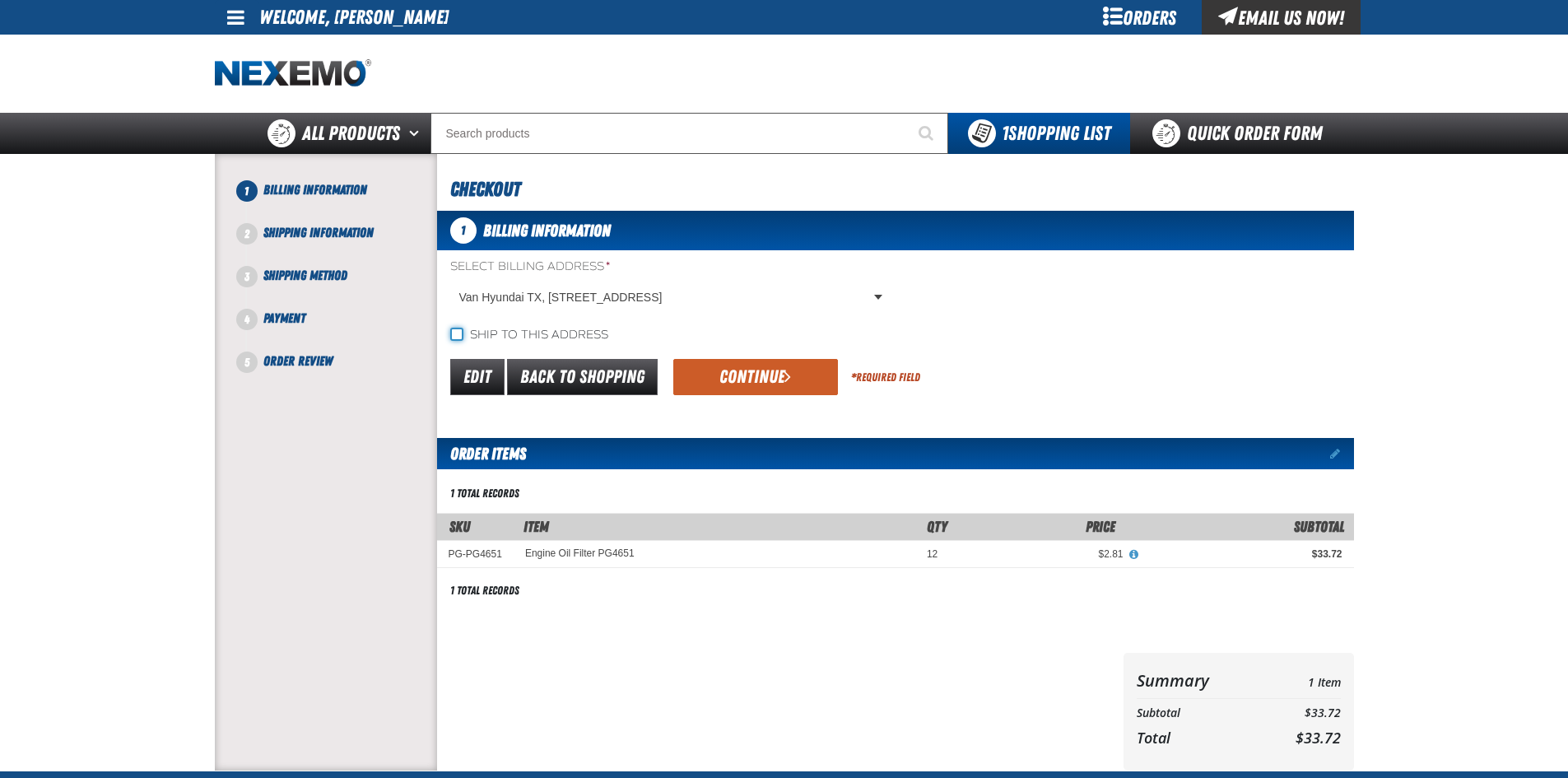
click at [457, 339] on input "Ship to this address" at bounding box center [456, 334] width 13 height 13
checkbox input "true"
click at [758, 383] on button "Continue" at bounding box center [756, 377] width 164 height 36
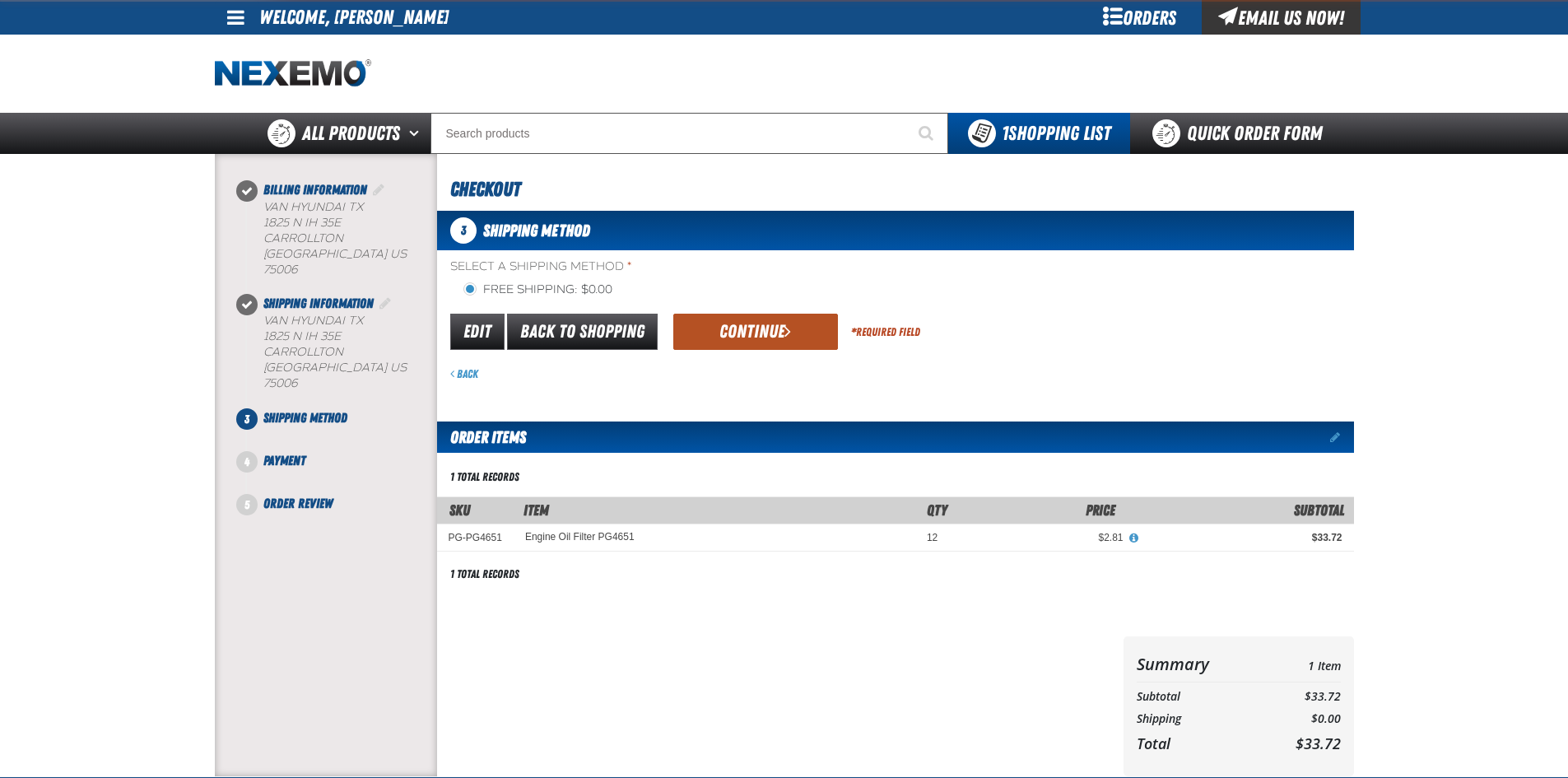
click at [744, 341] on button "Continue" at bounding box center [756, 332] width 164 height 36
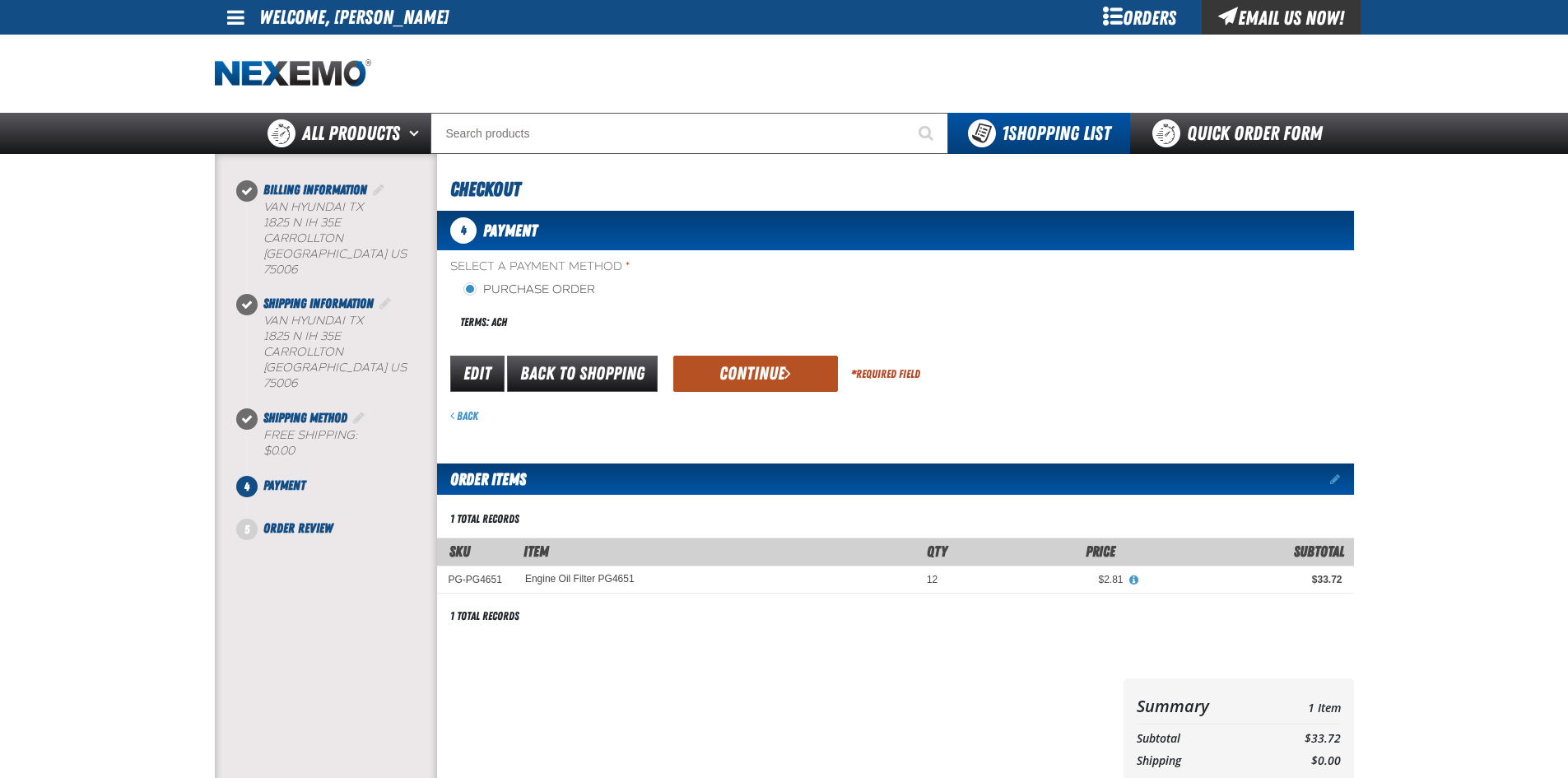
click at [798, 371] on button "Continue" at bounding box center [756, 374] width 164 height 36
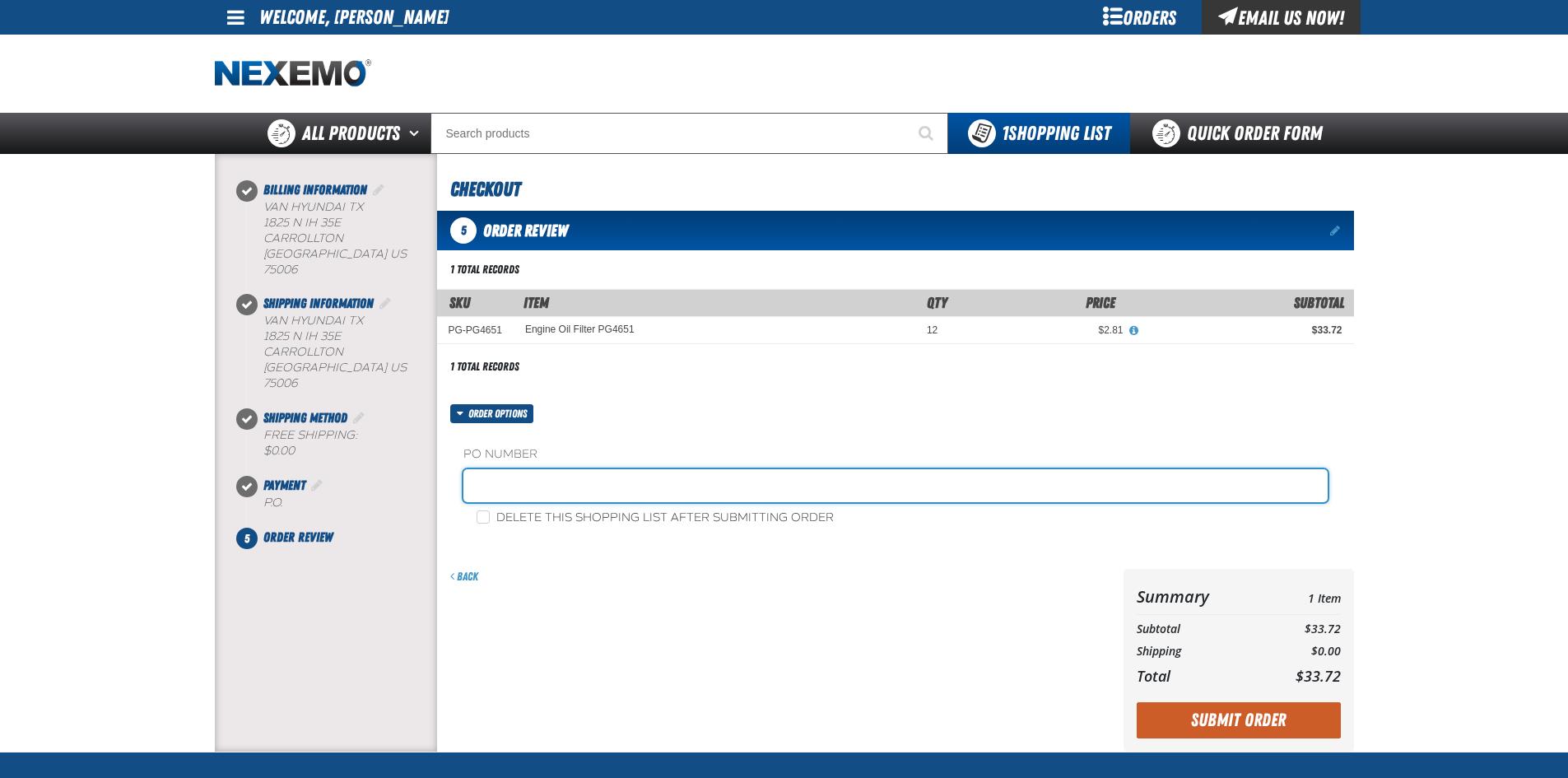
click at [536, 502] on input "text" at bounding box center [896, 486] width 865 height 33
type input "88211-1"
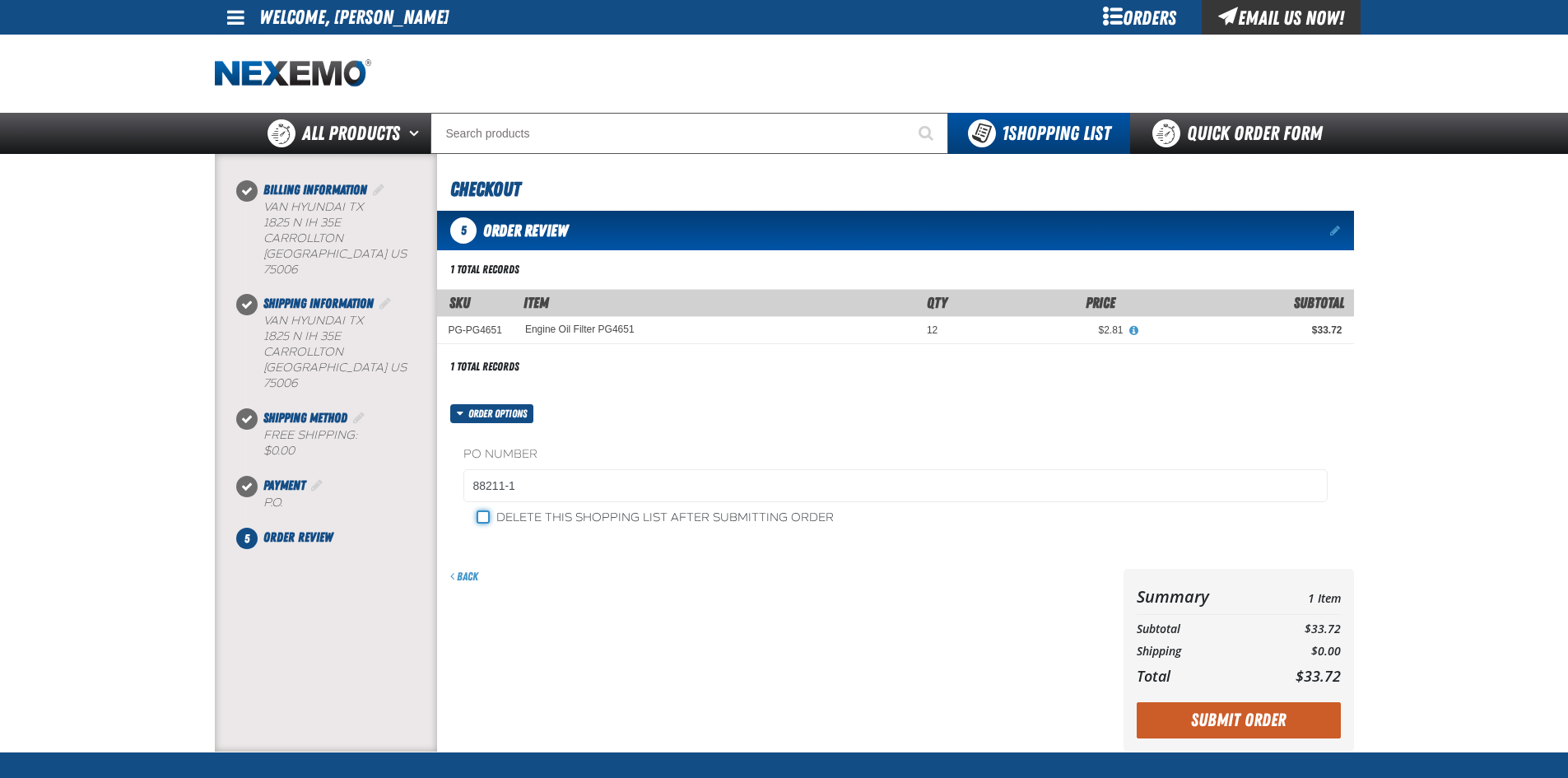
click at [479, 519] on input "Delete this shopping list after submitting order" at bounding box center [482, 517] width 13 height 13
checkbox input "true"
click at [616, 619] on div "Back" at bounding box center [777, 661] width 680 height 183
click at [1249, 722] on button "Submit Order" at bounding box center [1238, 720] width 204 height 36
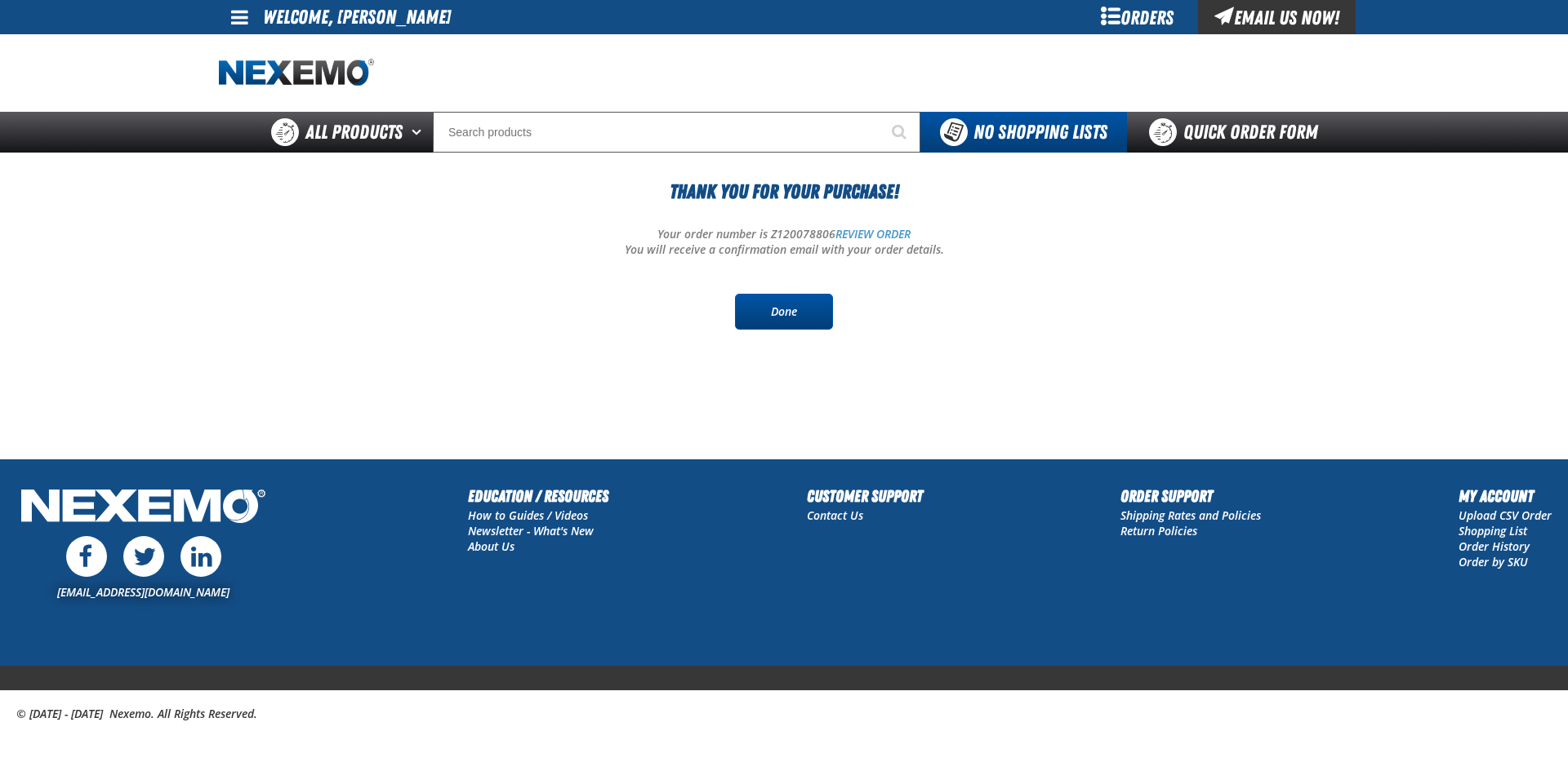
click at [775, 323] on link "Done" at bounding box center [784, 311] width 98 height 36
